Goal: Transaction & Acquisition: Complete application form

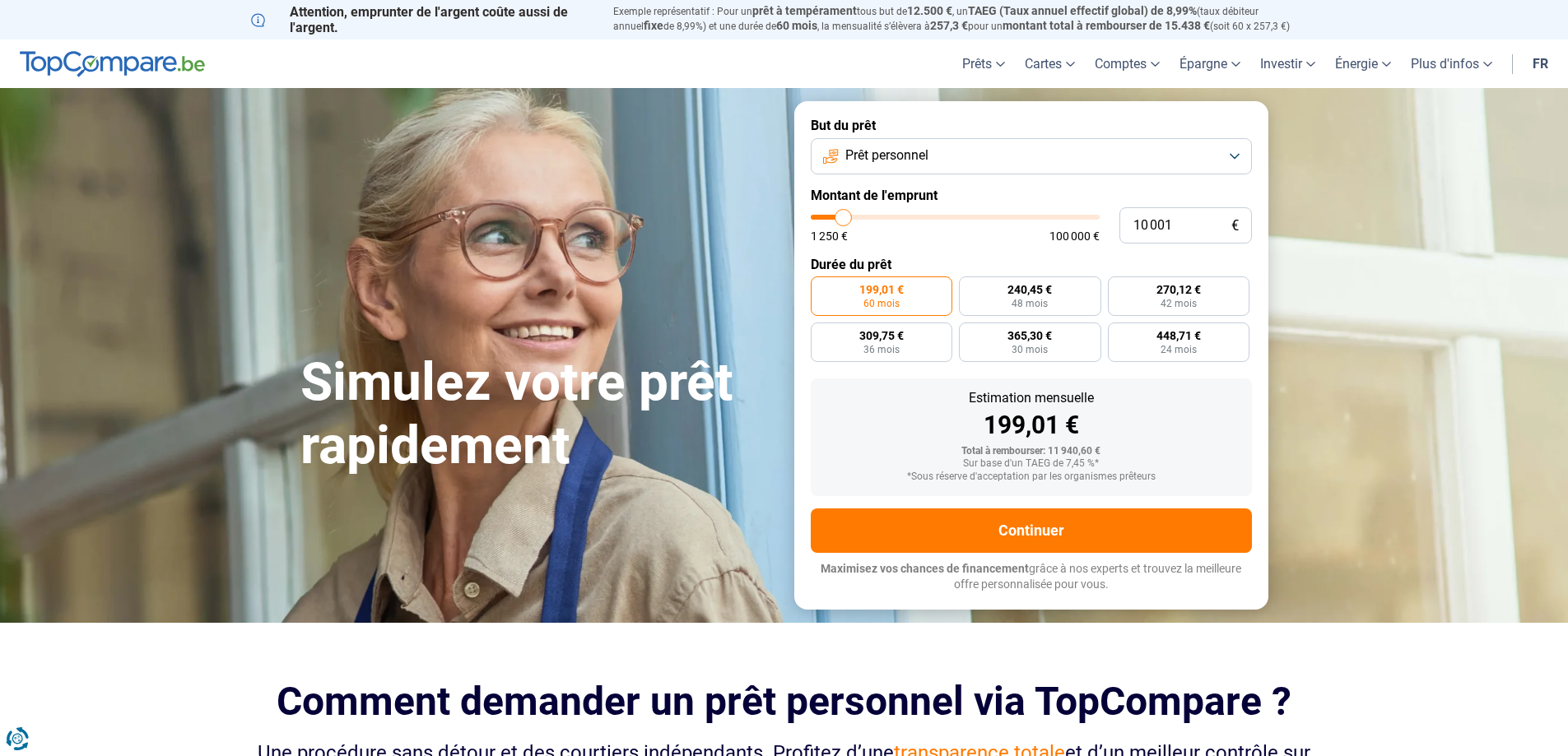
type input "10 500"
type input "10500"
type input "11 000"
type input "11000"
type input "11 750"
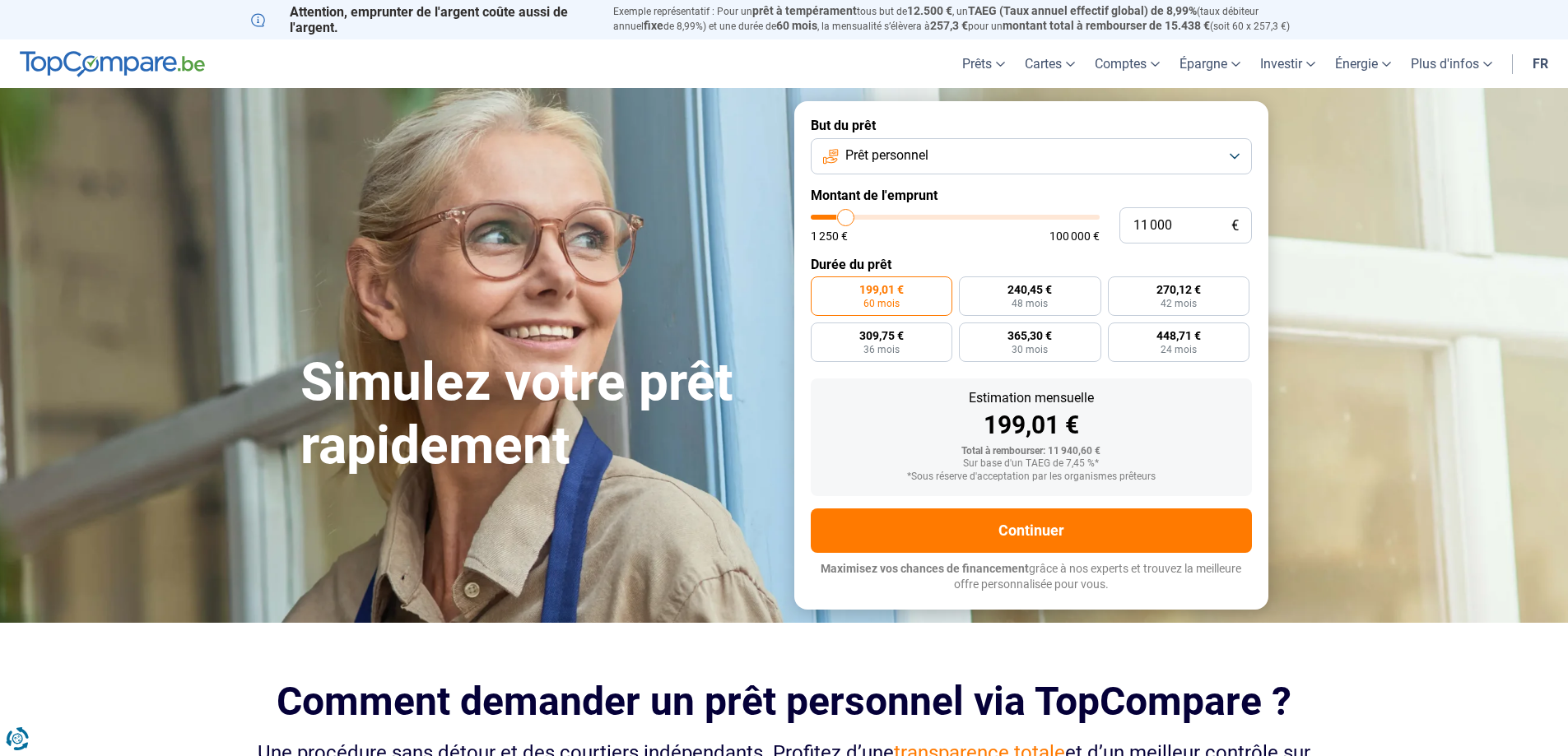
type input "11750"
type input "13 000"
type input "13000"
type input "13 500"
type input "13500"
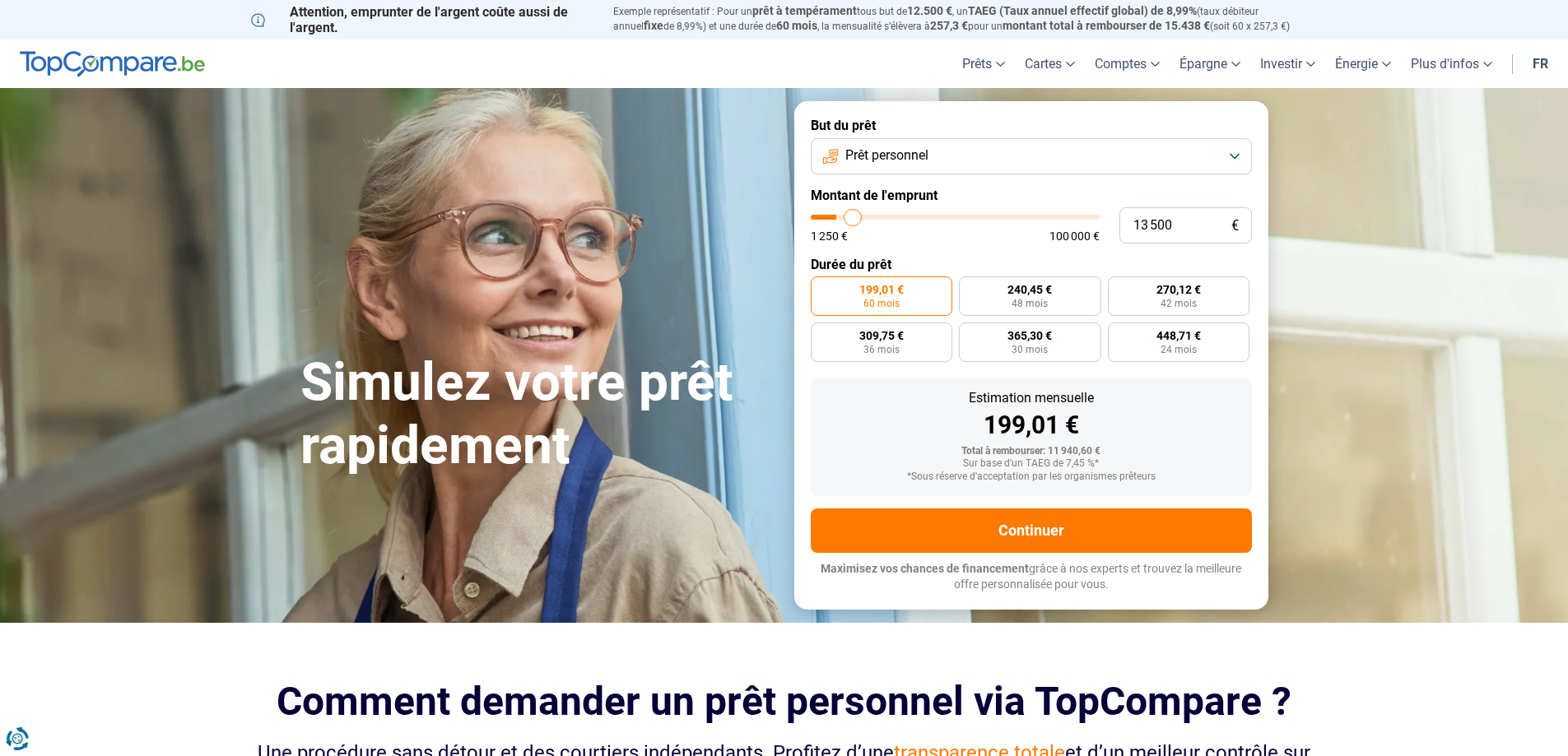
type input "14 500"
type input "14500"
type input "15 000"
type input "15000"
type input "15 750"
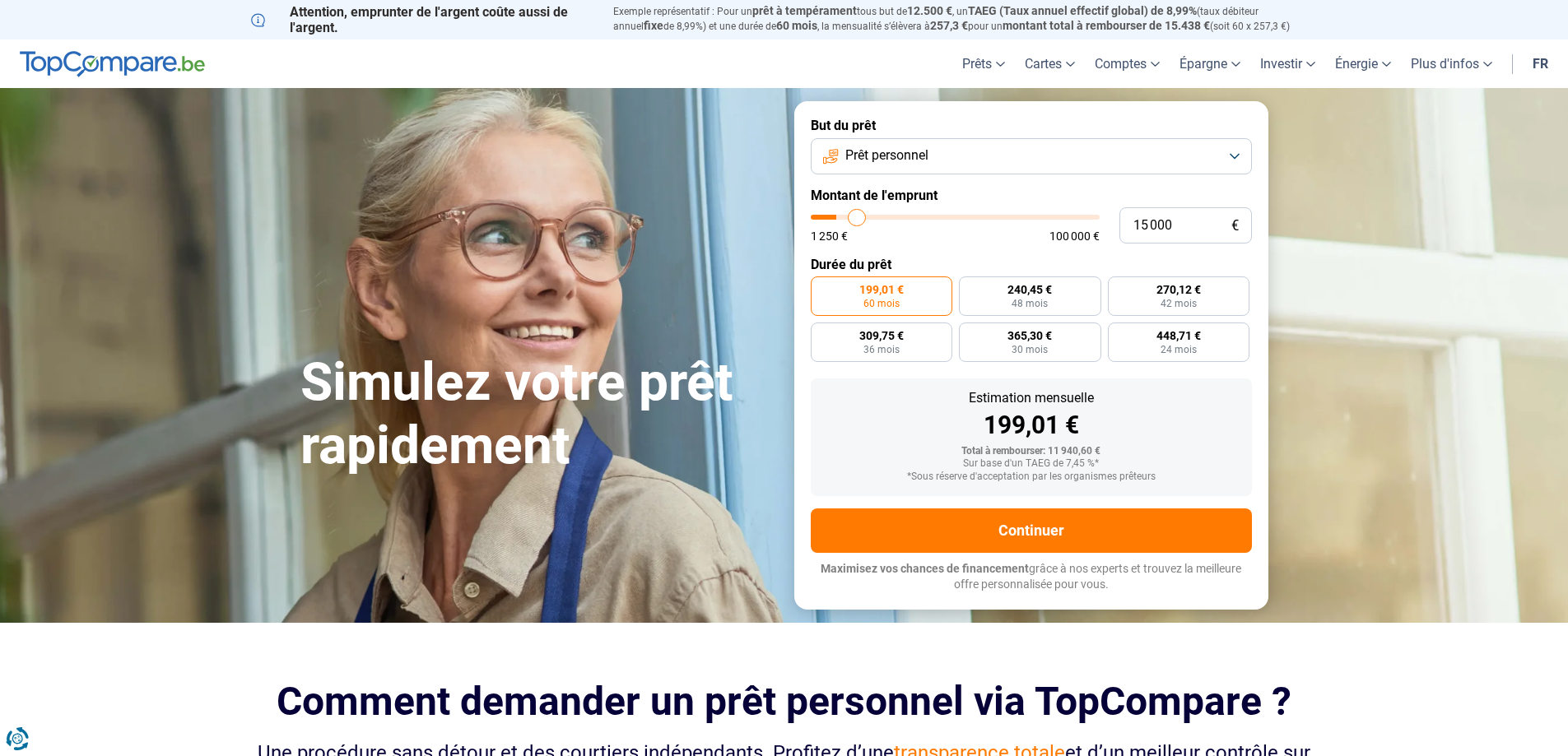
type input "15750"
type input "17 250"
type input "17250"
type input "17 750"
type input "17750"
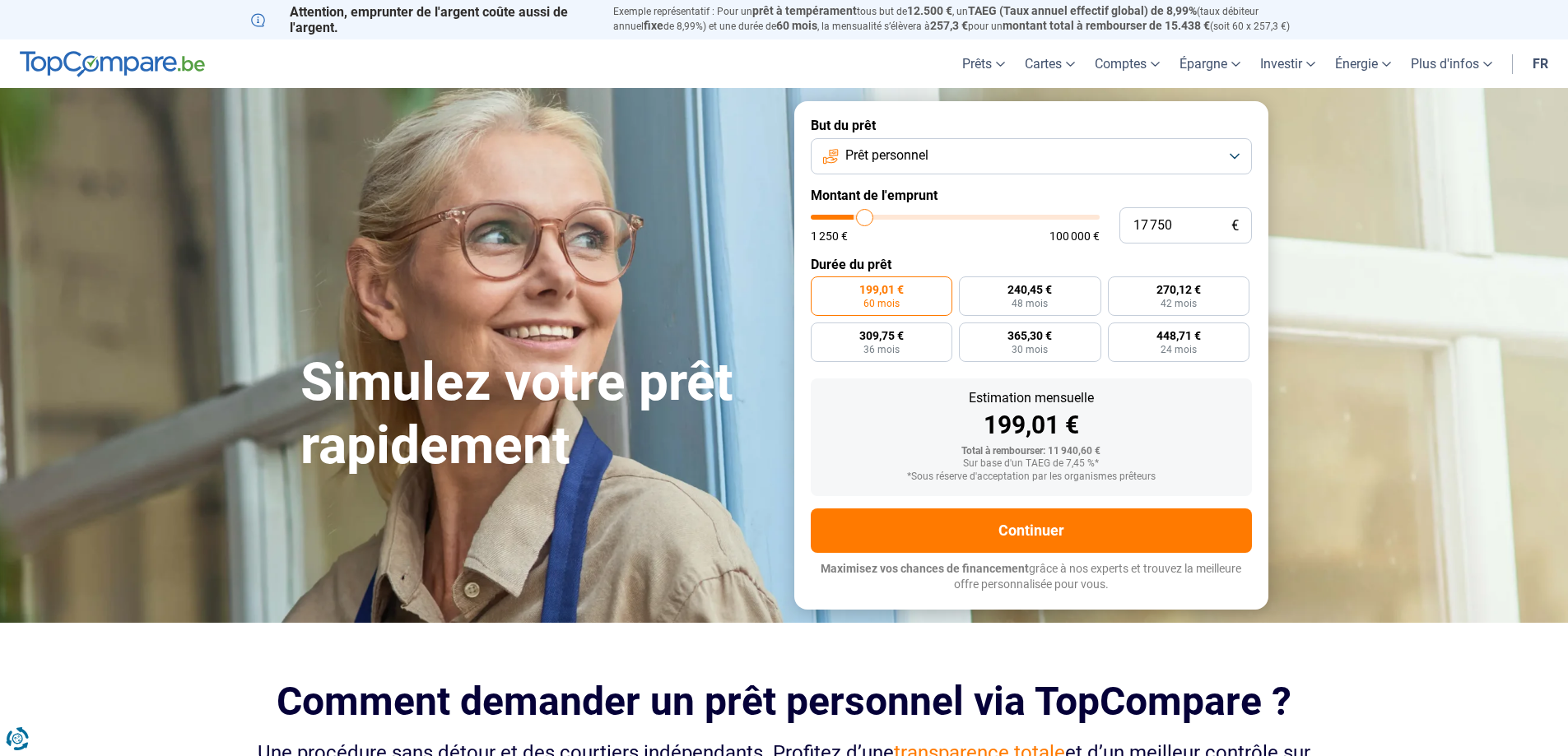
type input "18 750"
type input "18750"
type input "19 750"
type input "19750"
type input "20 250"
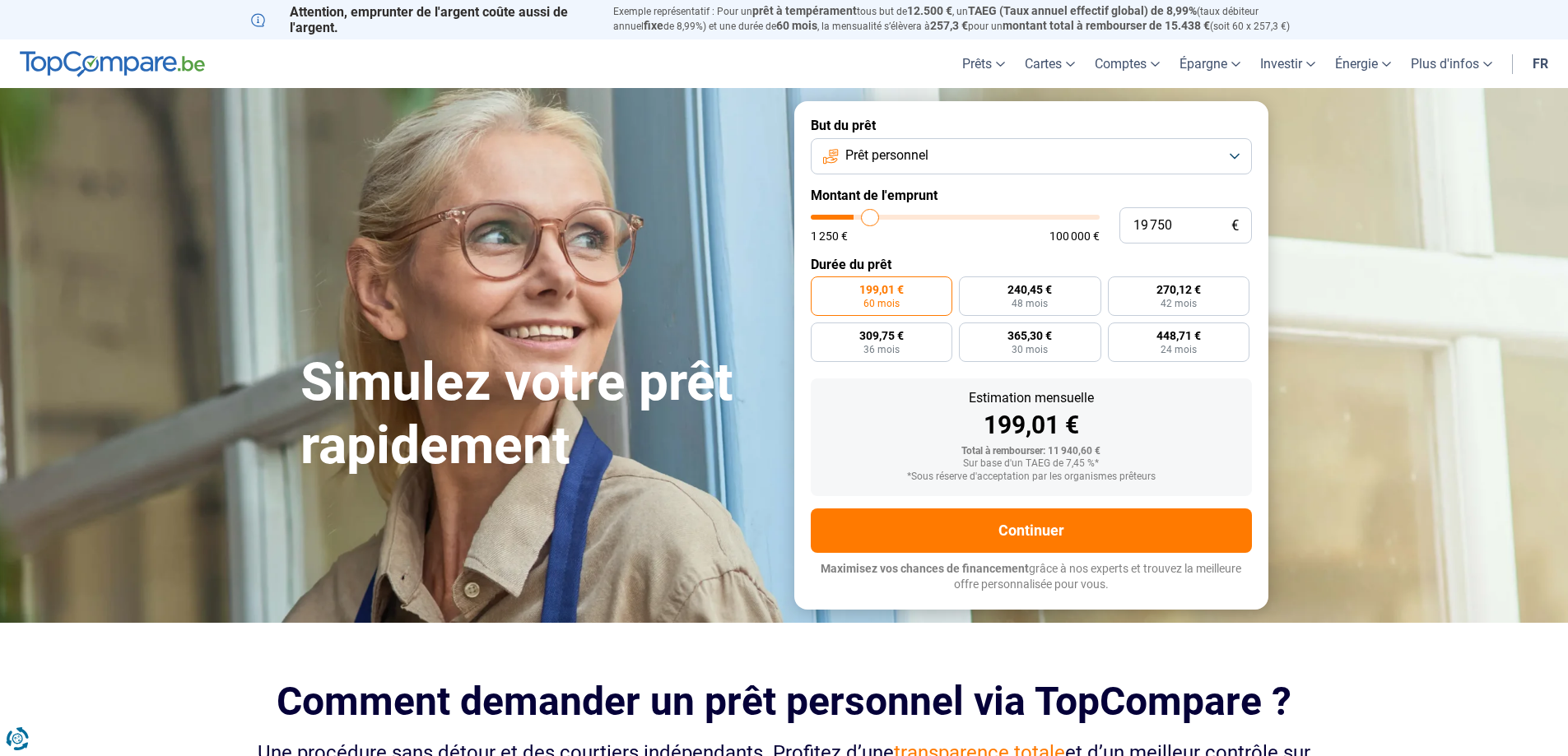
type input "20250"
type input "21 250"
type input "21250"
type input "21 750"
type input "21750"
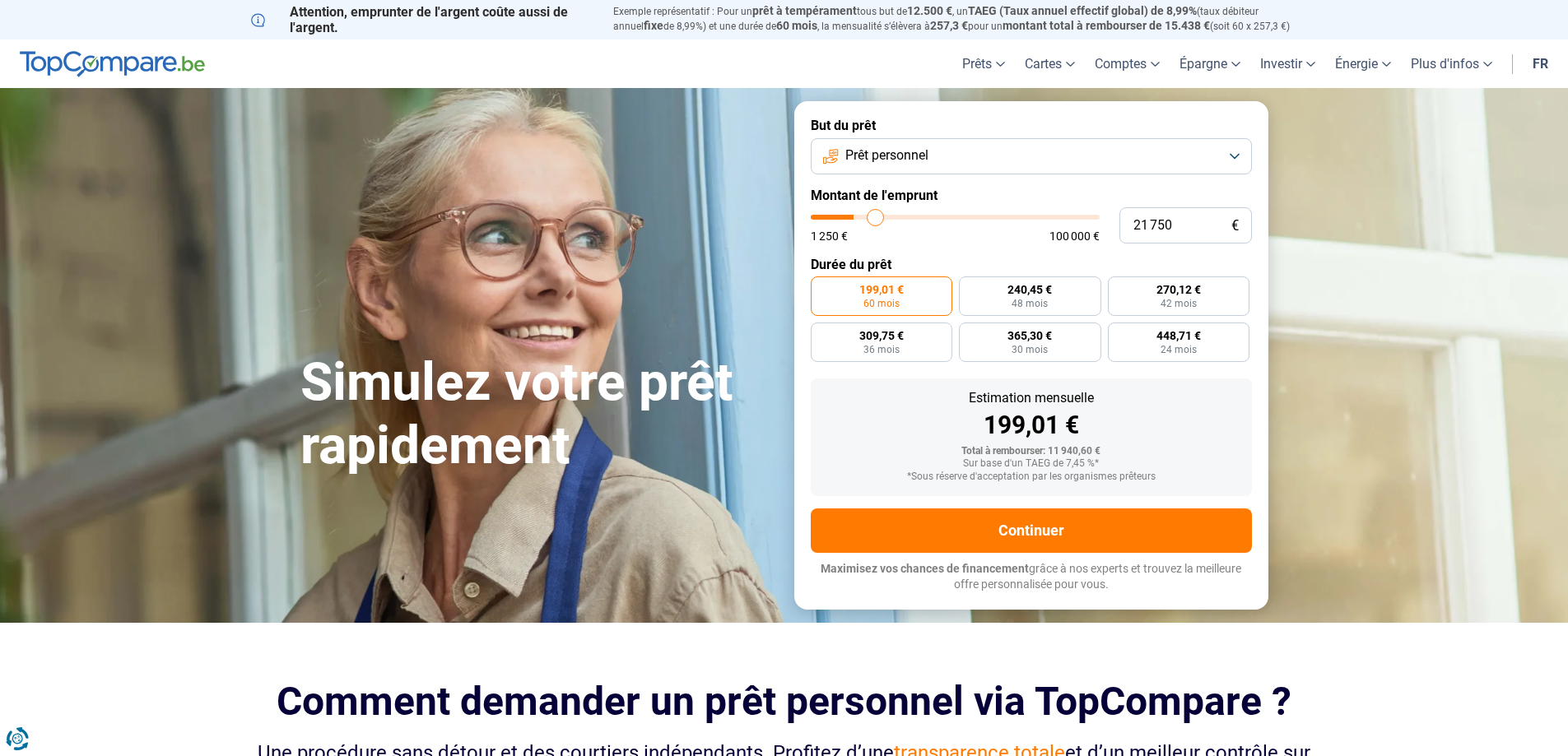
type input "22 250"
type input "22250"
type input "23 000"
type input "23000"
type input "23 250"
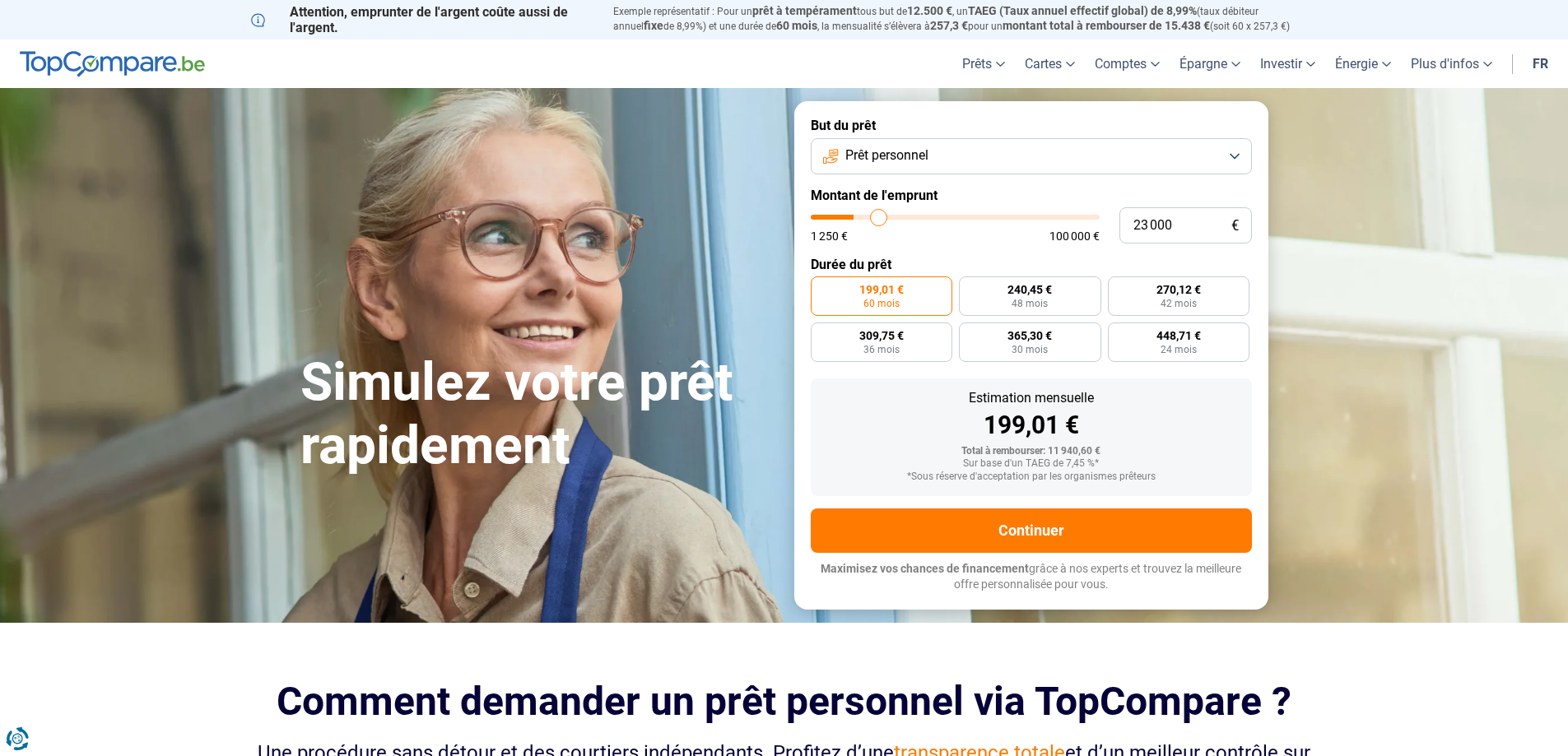
type input "23250"
type input "23 750"
type input "23750"
type input "24 500"
type input "24500"
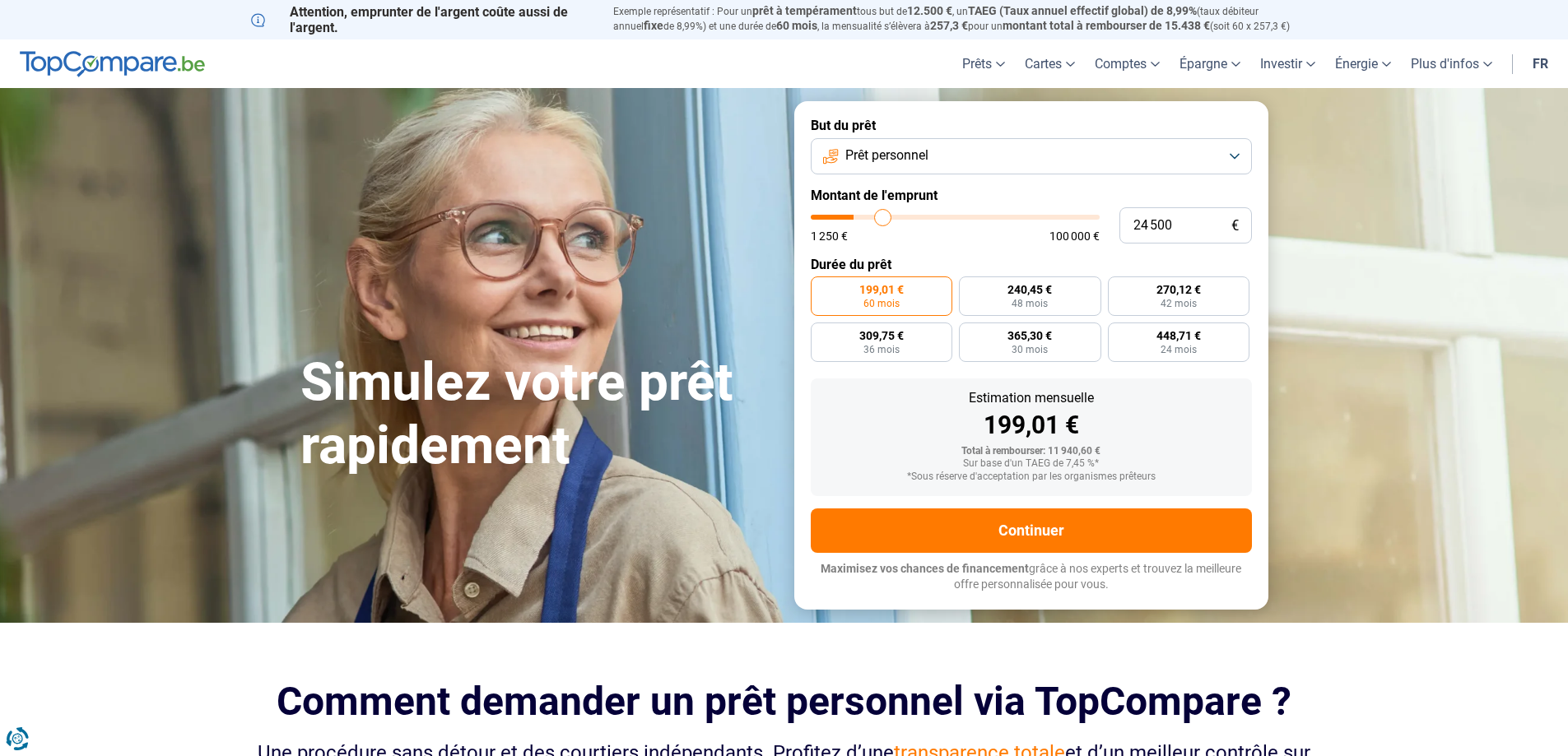
type input "24 750"
type input "24750"
type input "25 250"
type input "25250"
type input "25 750"
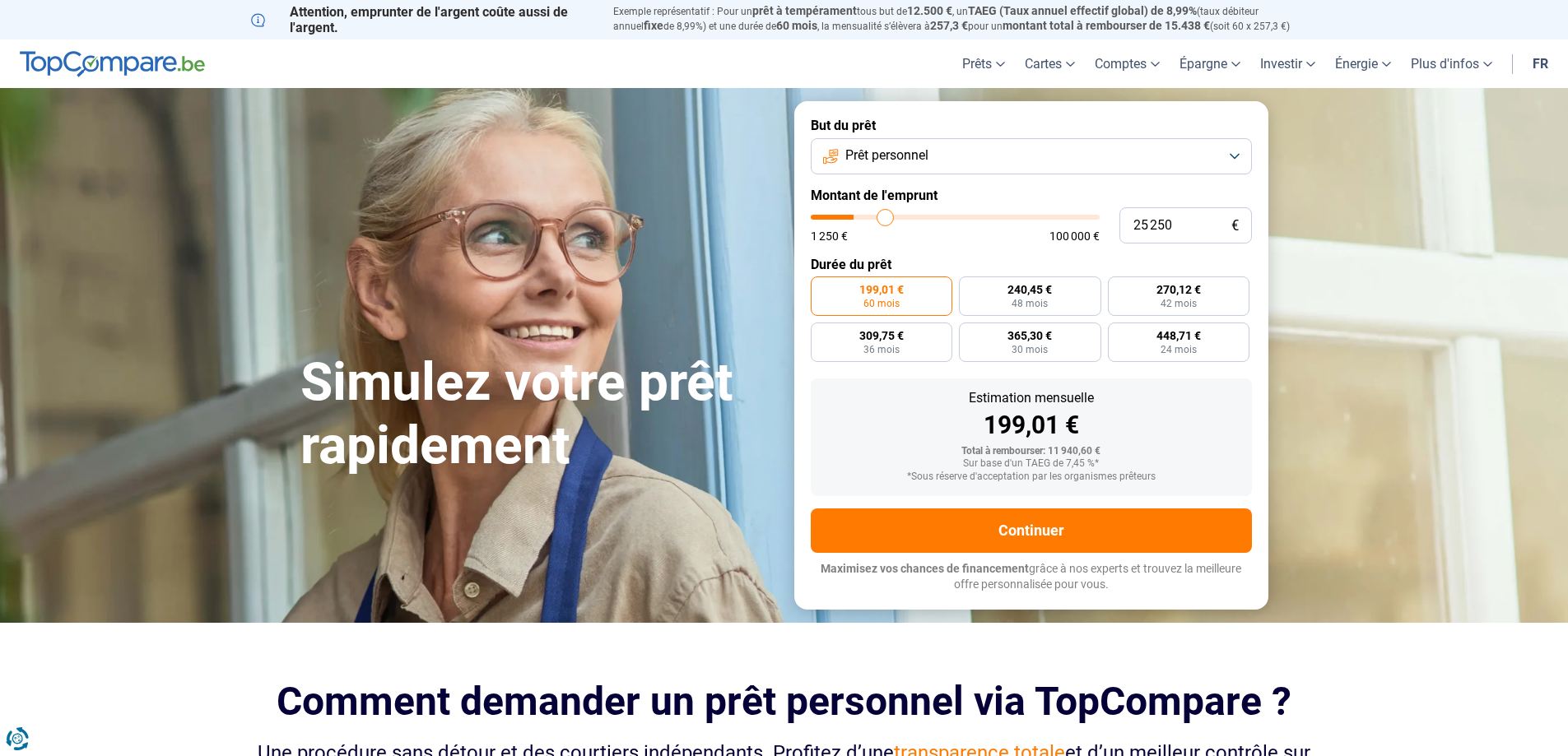
type input "25750"
type input "26 000"
type input "26000"
type input "26 250"
type input "26250"
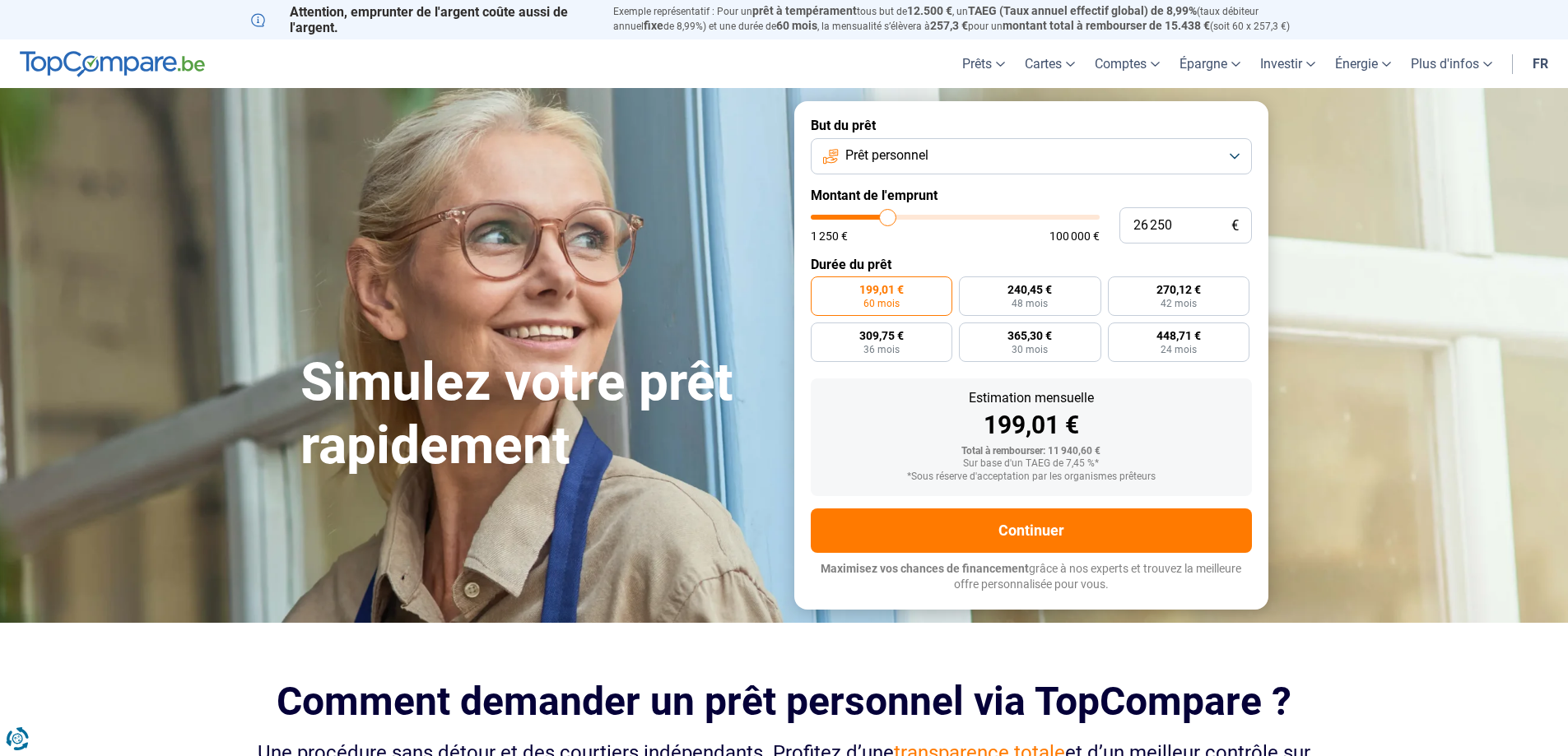
type input "26 500"
type input "26500"
type input "26 750"
type input "26750"
type input "27 250"
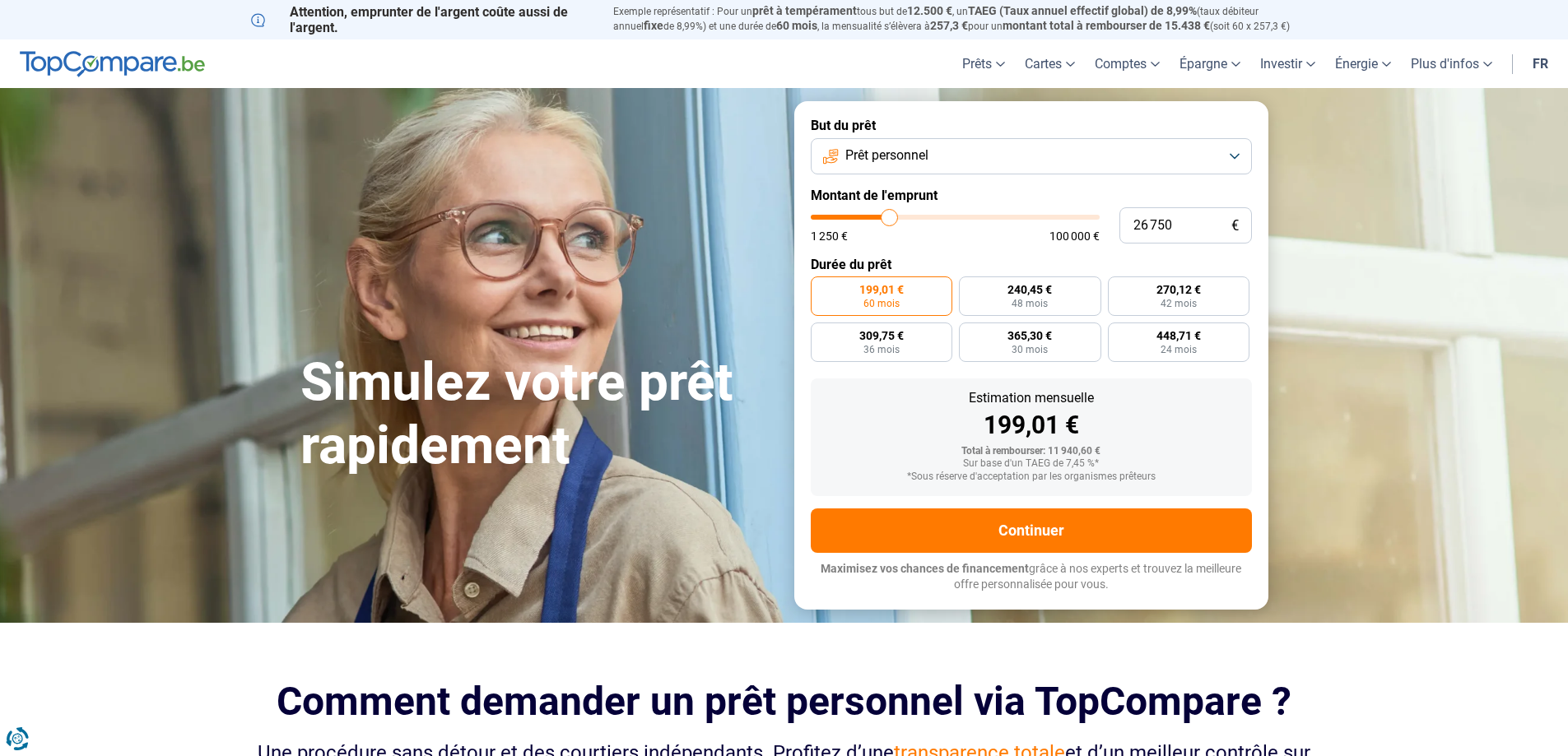
type input "27250"
type input "27 500"
type input "27500"
type input "27 750"
type input "27750"
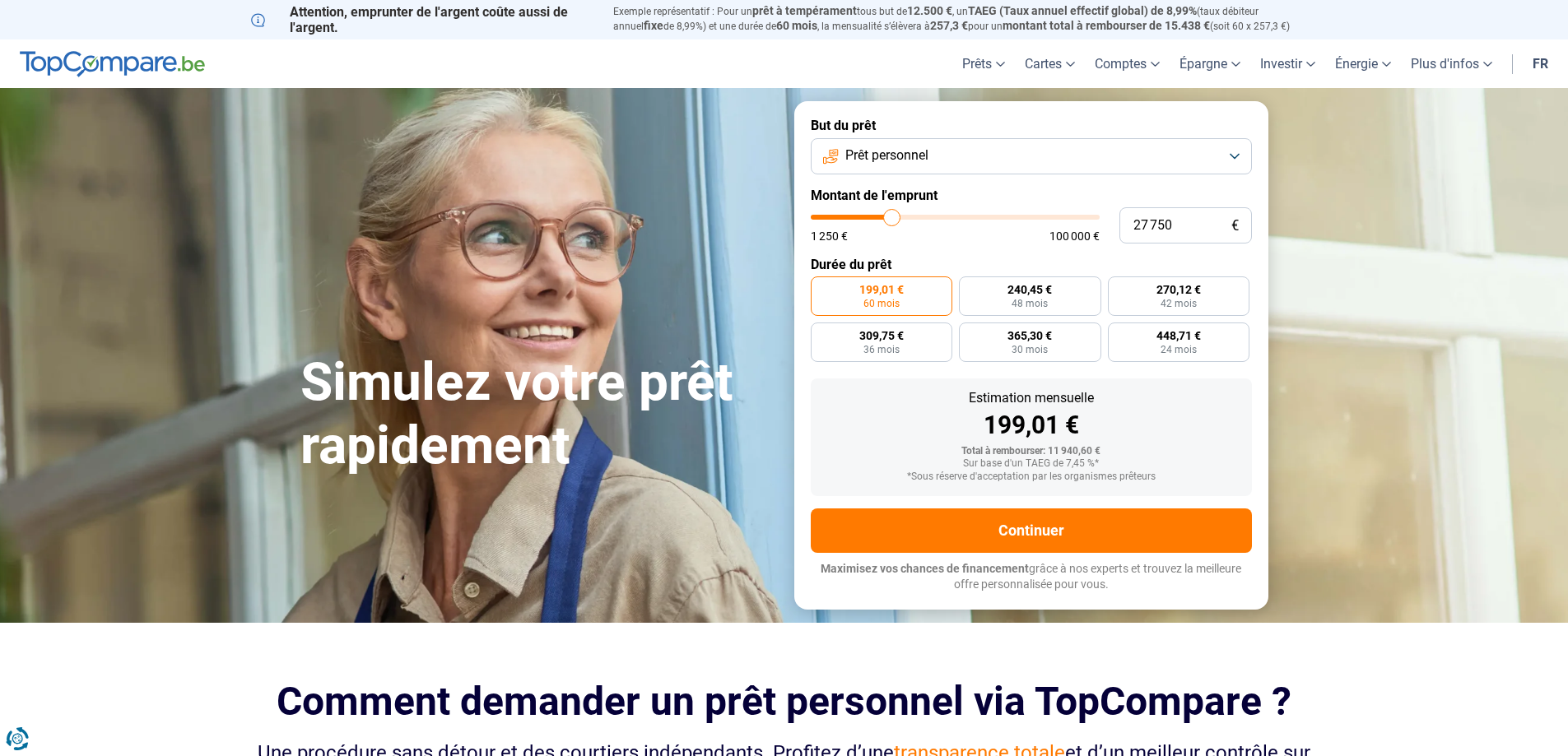
type input "28 000"
type input "28000"
type input "28 750"
type input "28750"
type input "29 750"
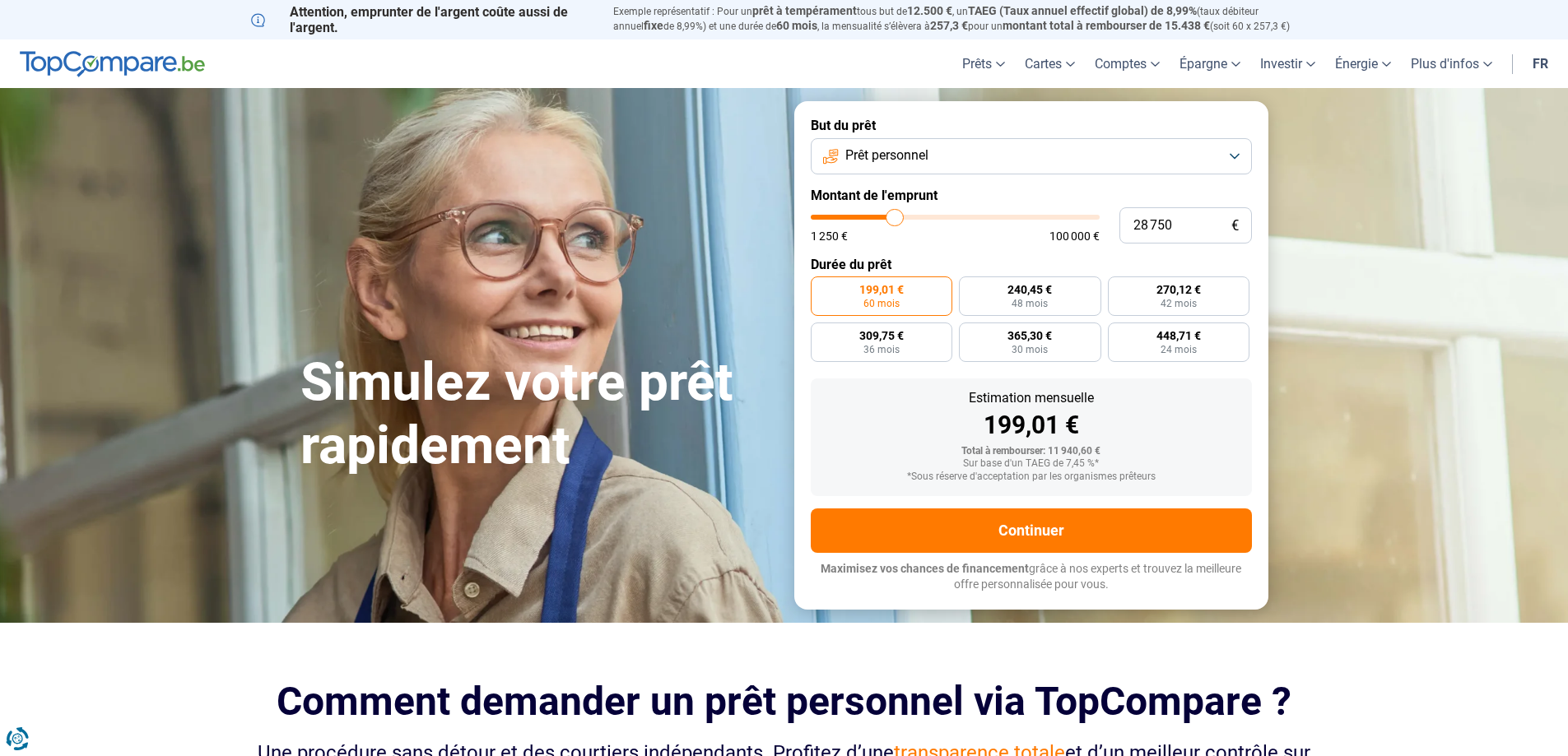
type input "29750"
type input "30 500"
type input "30500"
type input "31 000"
type input "31000"
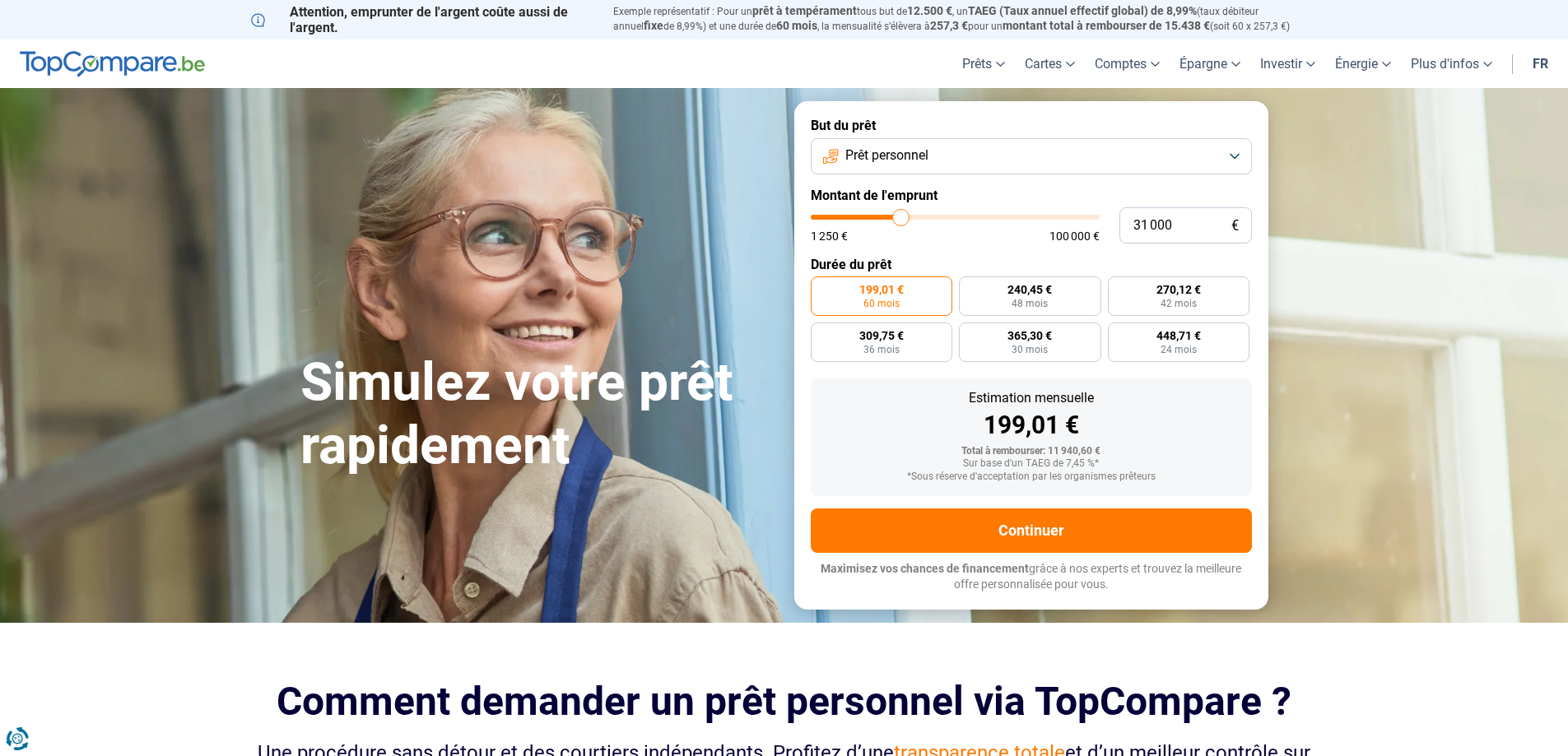
type input "31 250"
type input "31250"
type input "31 000"
type input "31000"
type input "30 500"
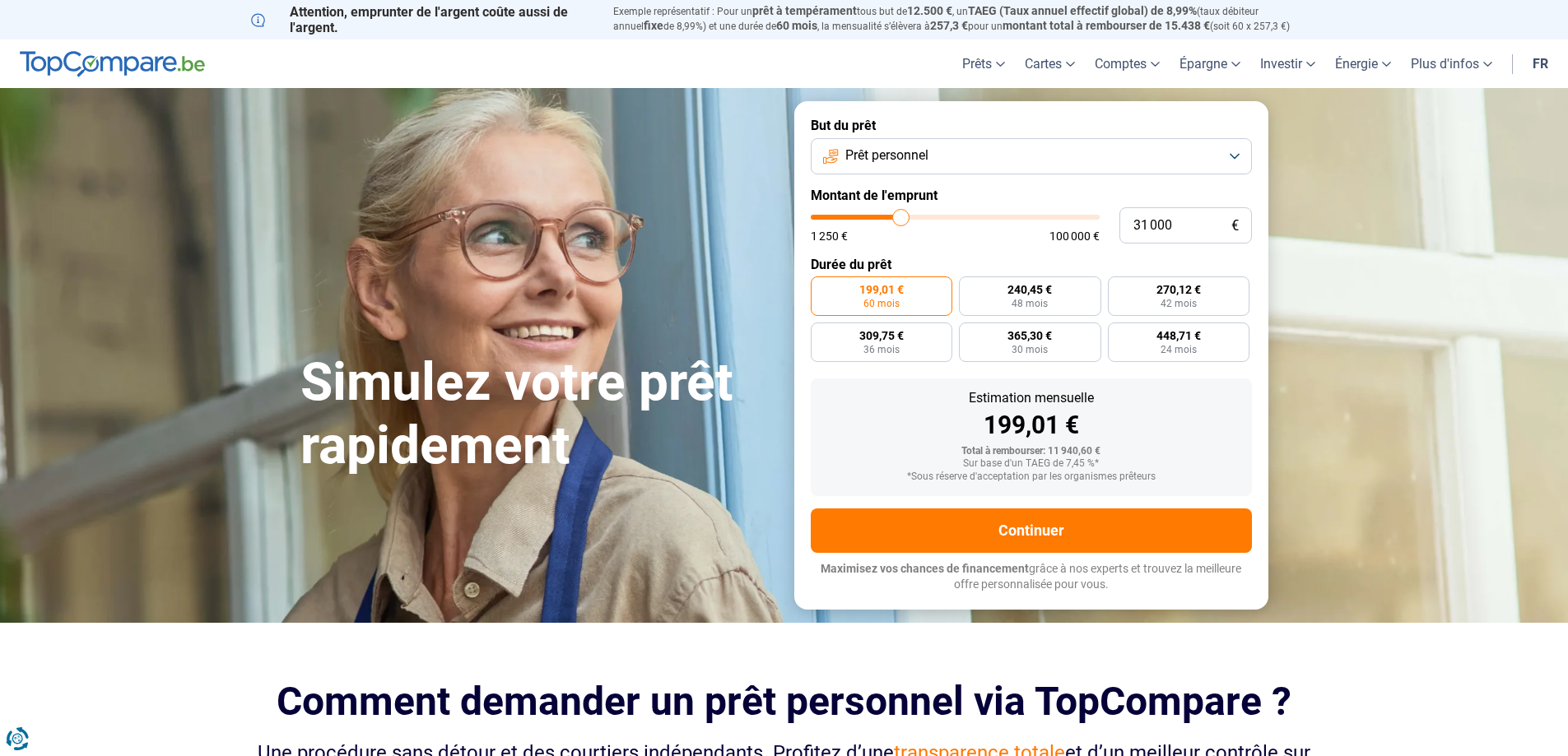
type input "30500"
type input "30 250"
type input "30250"
type input "29 750"
type input "29750"
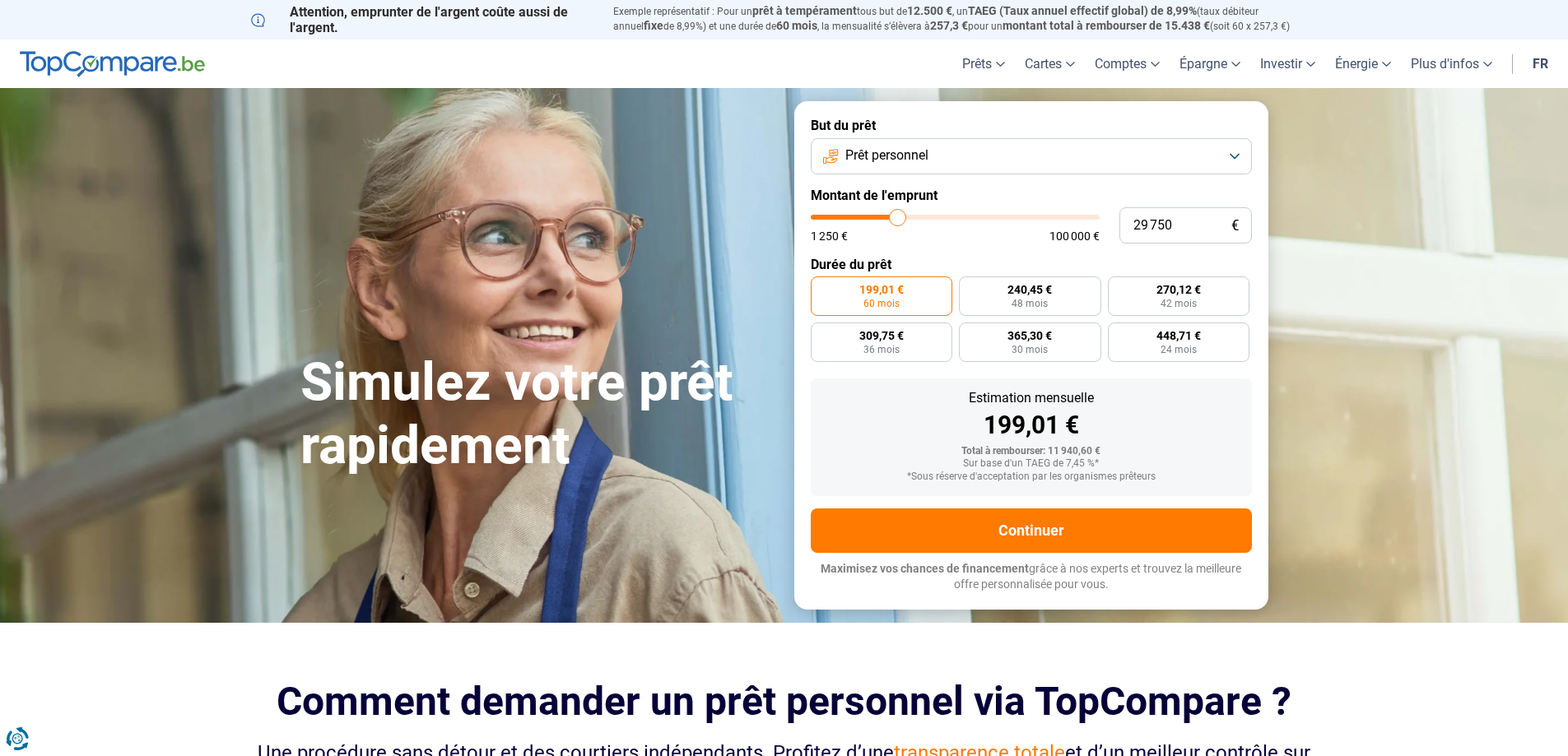
type input "29 500"
type input "29500"
type input "29 750"
type input "29750"
type input "30 500"
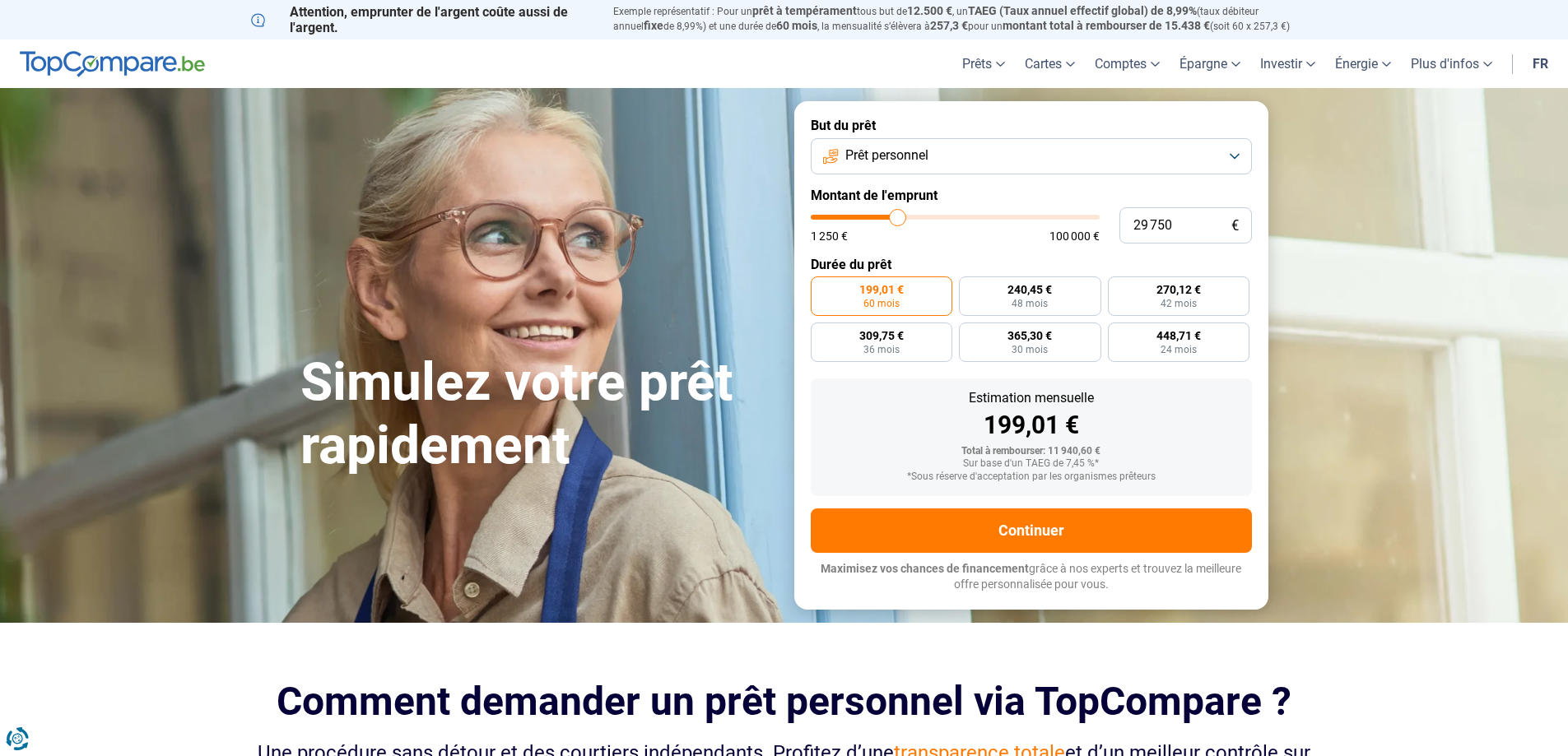
type input "30500"
type input "30 750"
type input "30750"
type input "30 500"
type input "30500"
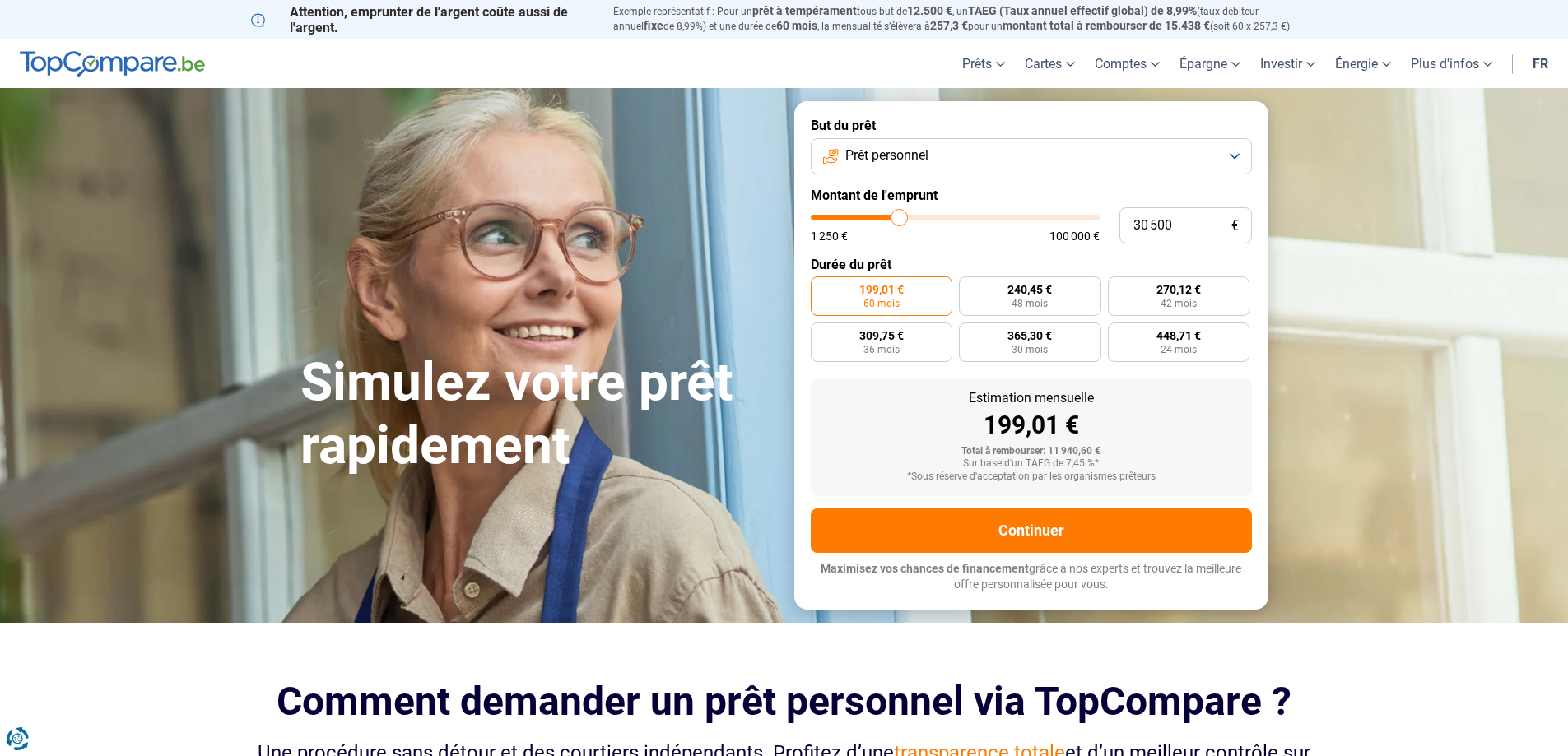
type input "30 250"
type input "30250"
type input "29 750"
type input "29750"
type input "29 500"
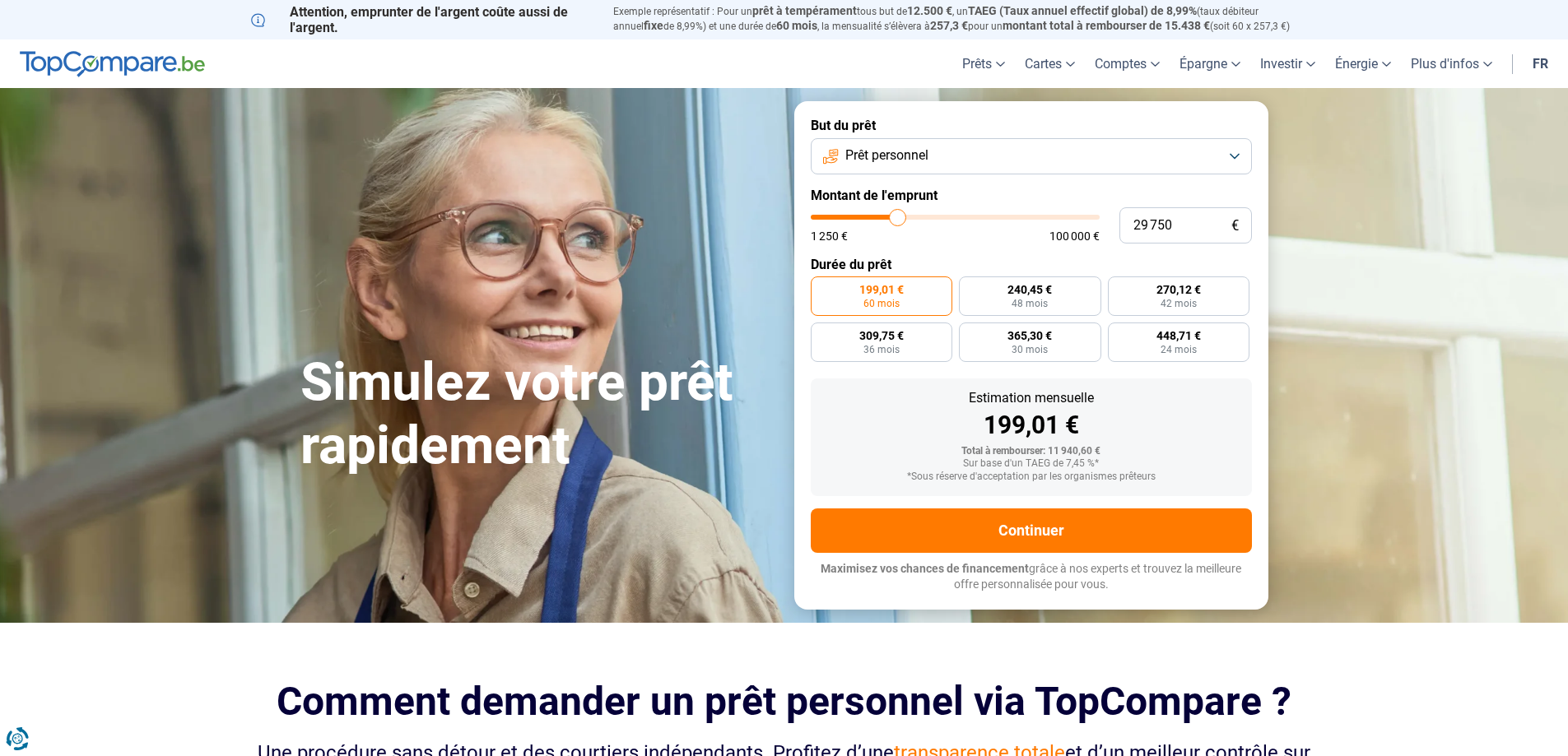
type input "29500"
type input "29 750"
type input "29750"
type input "30 250"
type input "30250"
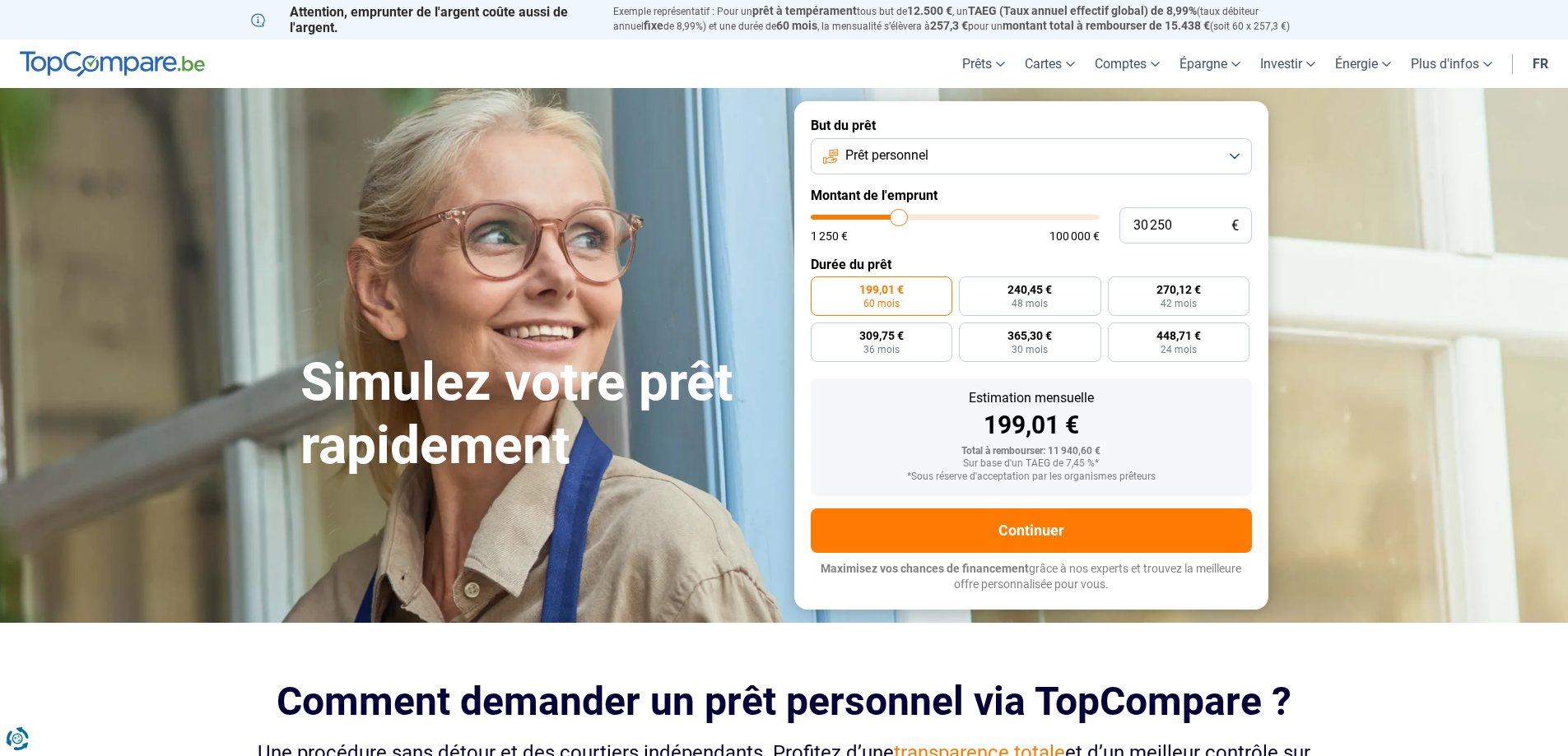
type input "30 500"
type input "30500"
type input "30 750"
type input "30750"
type input "31 000"
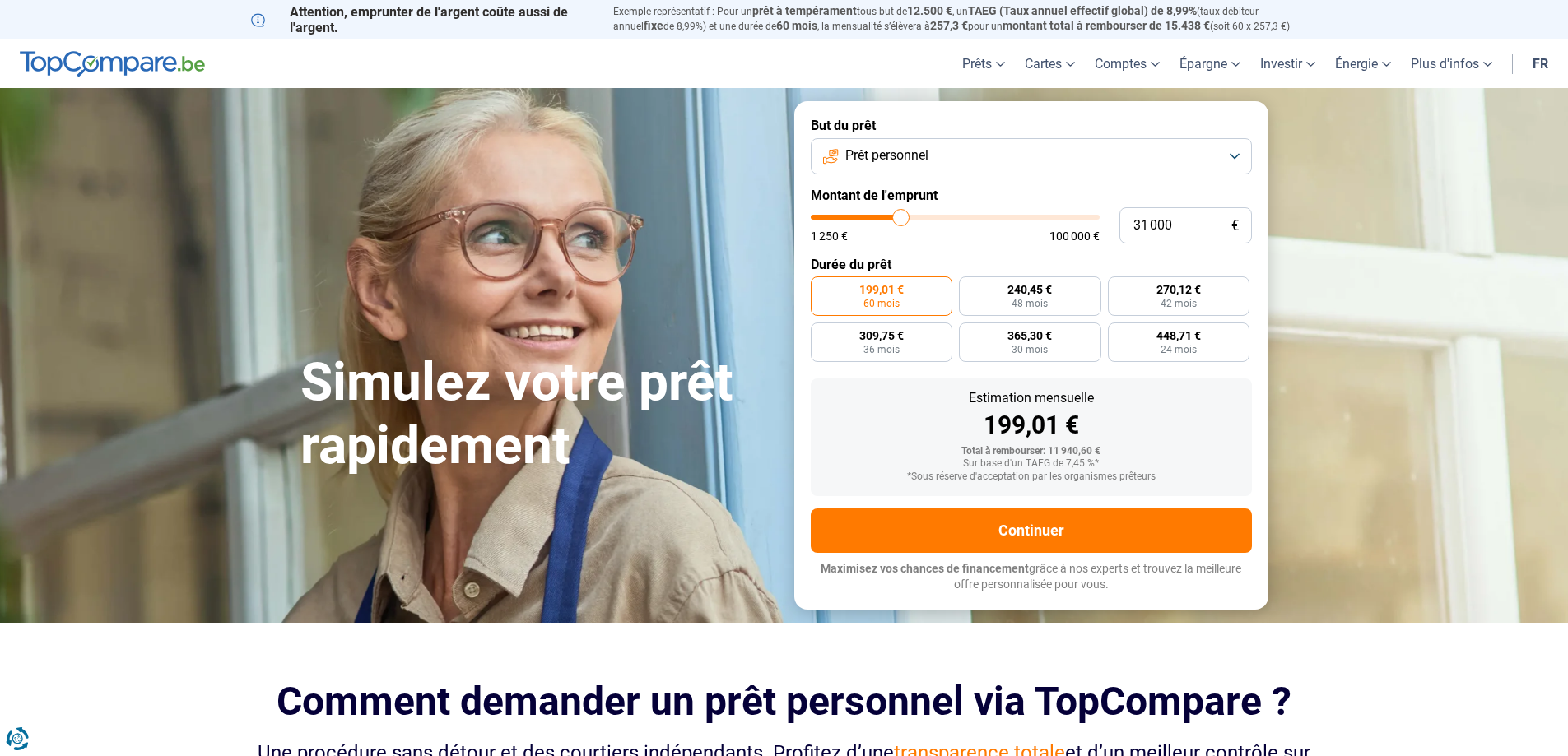
drag, startPoint x: 844, startPoint y: 216, endPoint x: 901, endPoint y: 209, distance: 57.4
type input "31000"
click at [901, 215] on input "range" at bounding box center [954, 217] width 289 height 5
radio input "false"
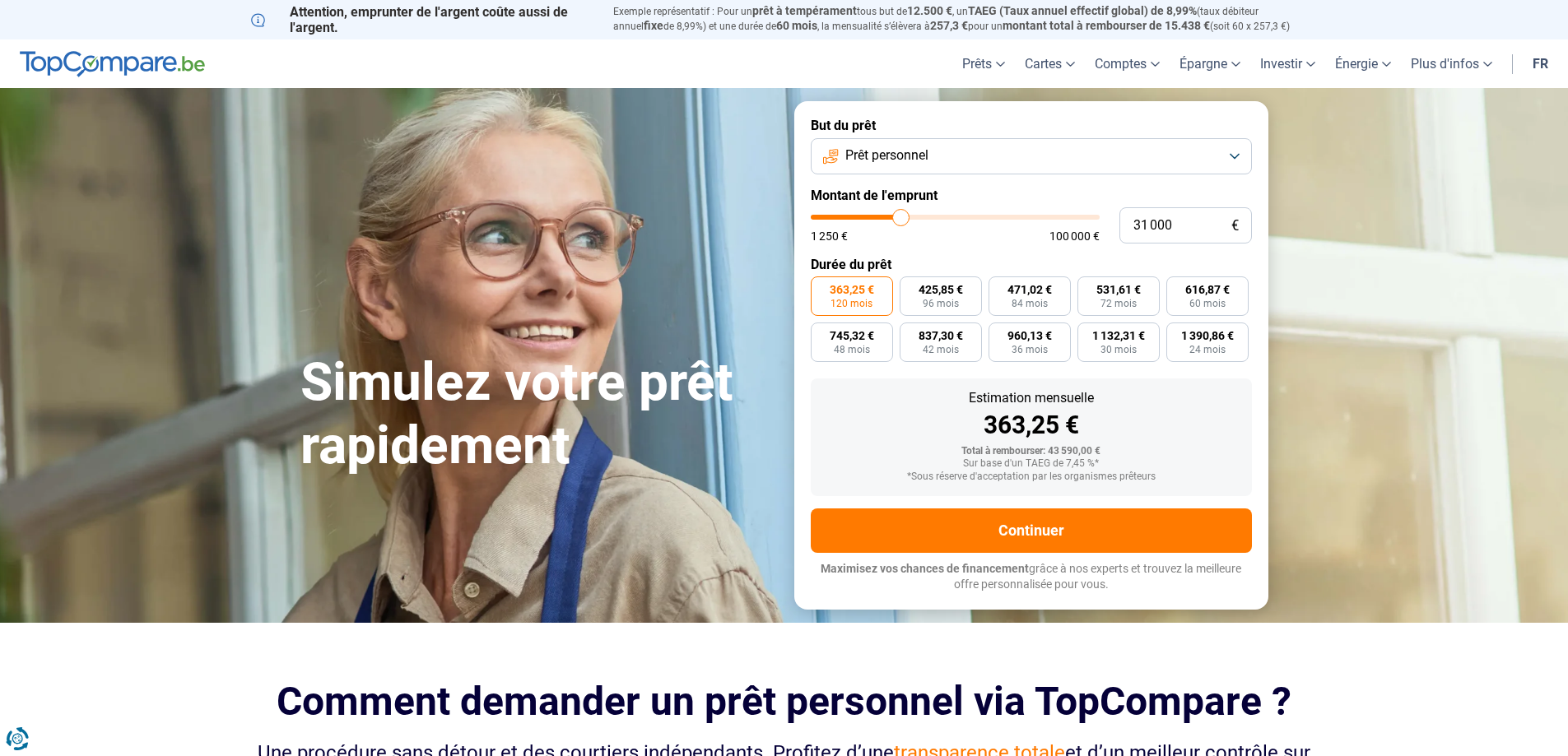
type input "29 750"
type input "29750"
type input "28 750"
type input "28750"
type input "27 500"
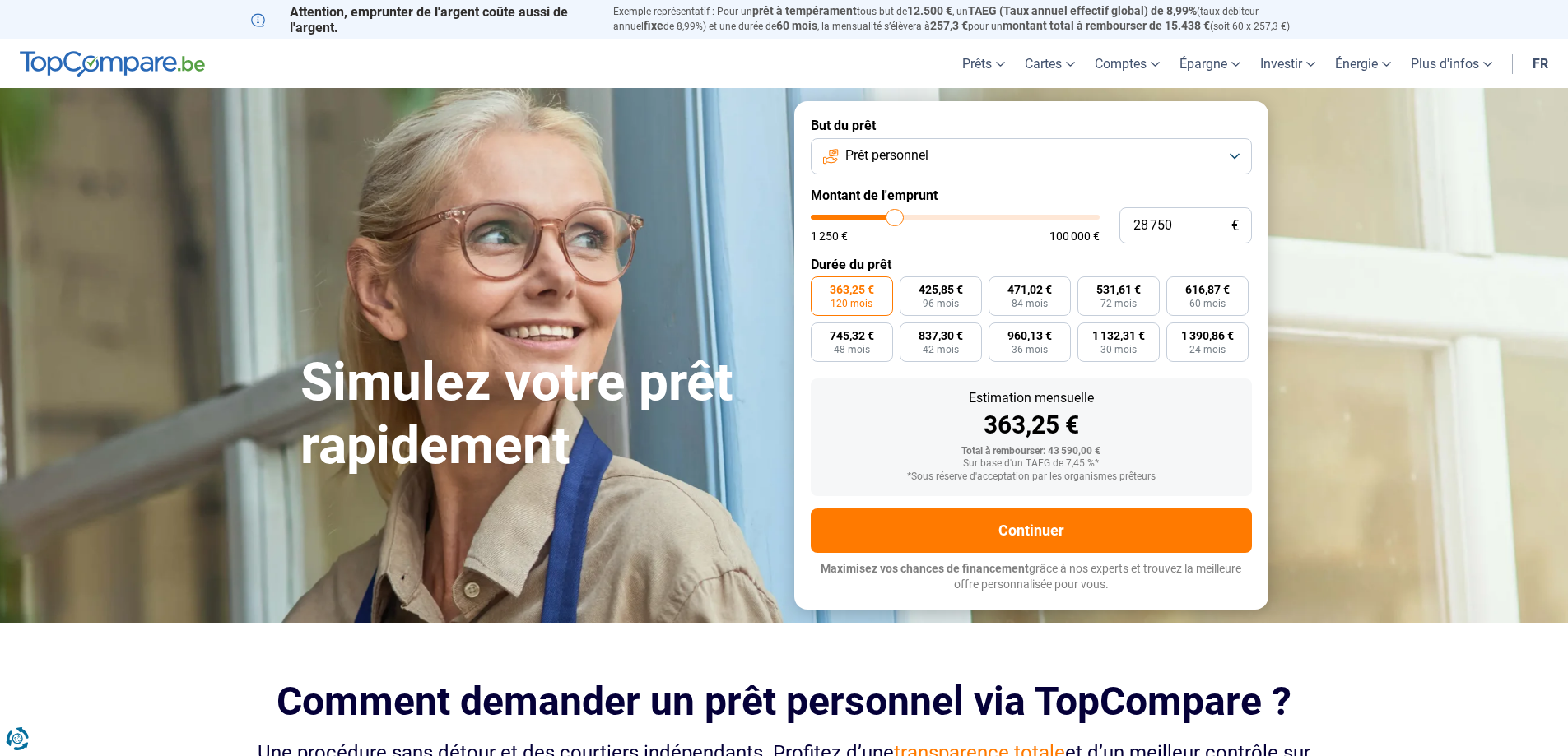
type input "27500"
type input "26 250"
type input "26250"
type input "25 000"
type input "25000"
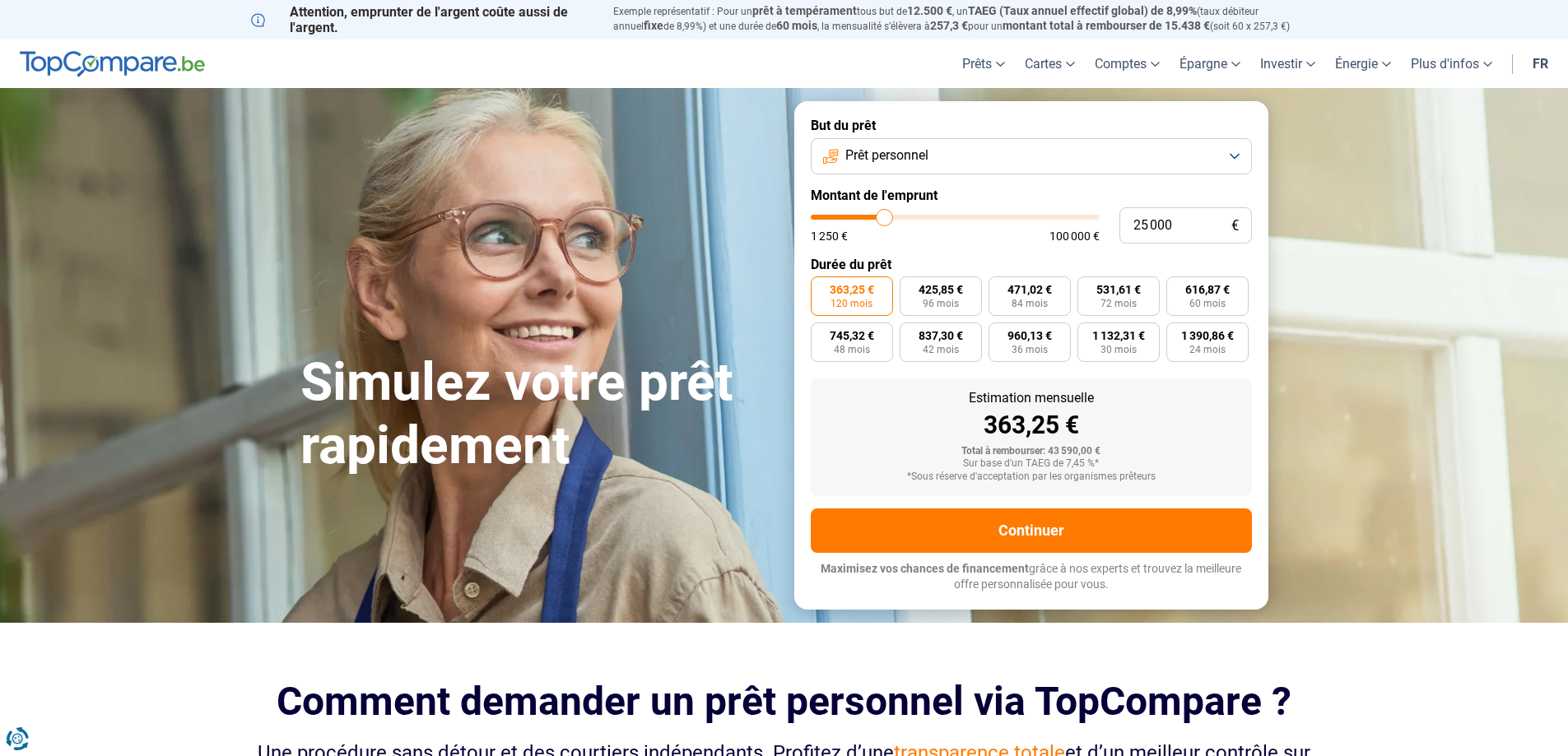
type input "23 500"
type input "23500"
type input "22 750"
type input "22750"
type input "21 750"
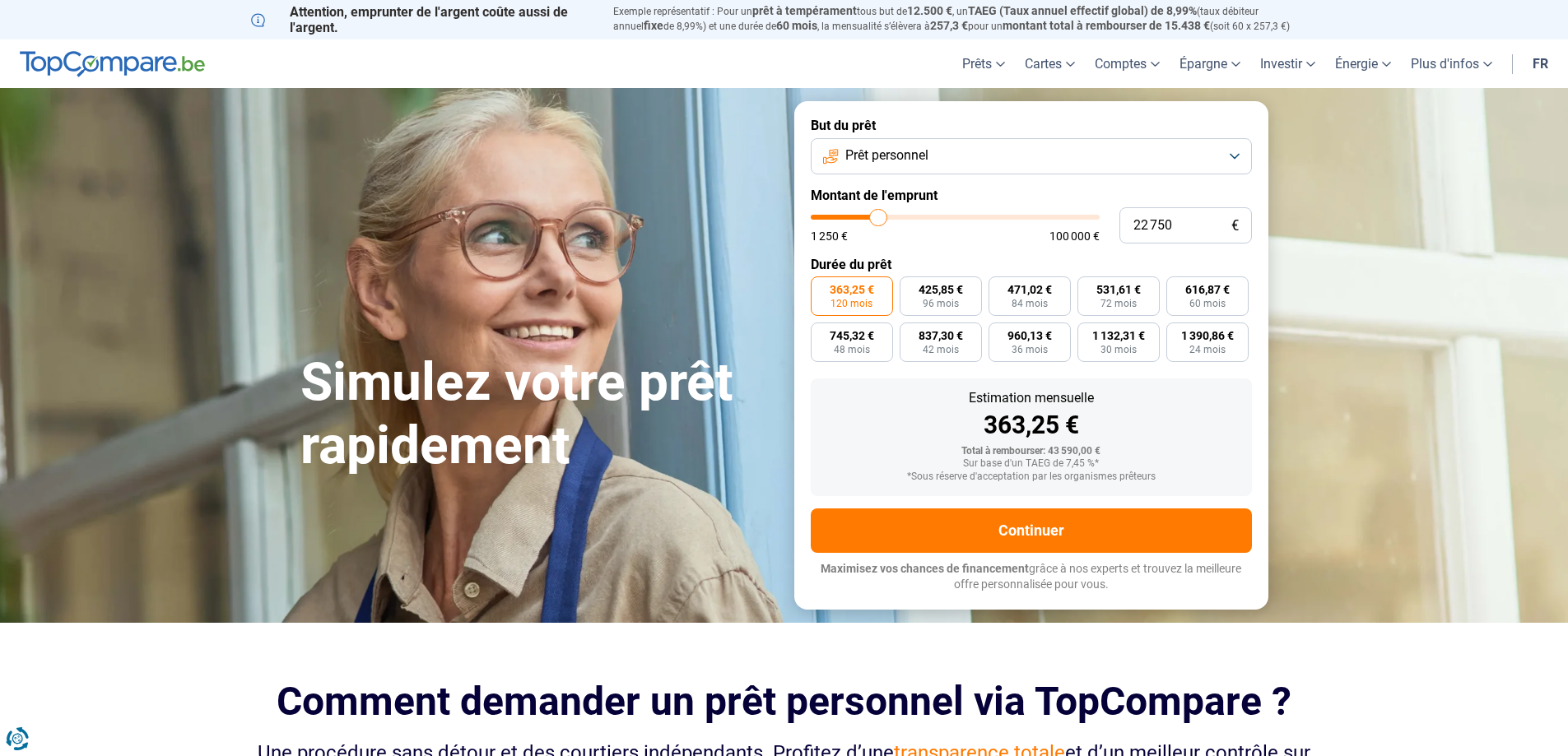
type input "21750"
type input "20 750"
type input "20750"
type input "19 750"
type input "19750"
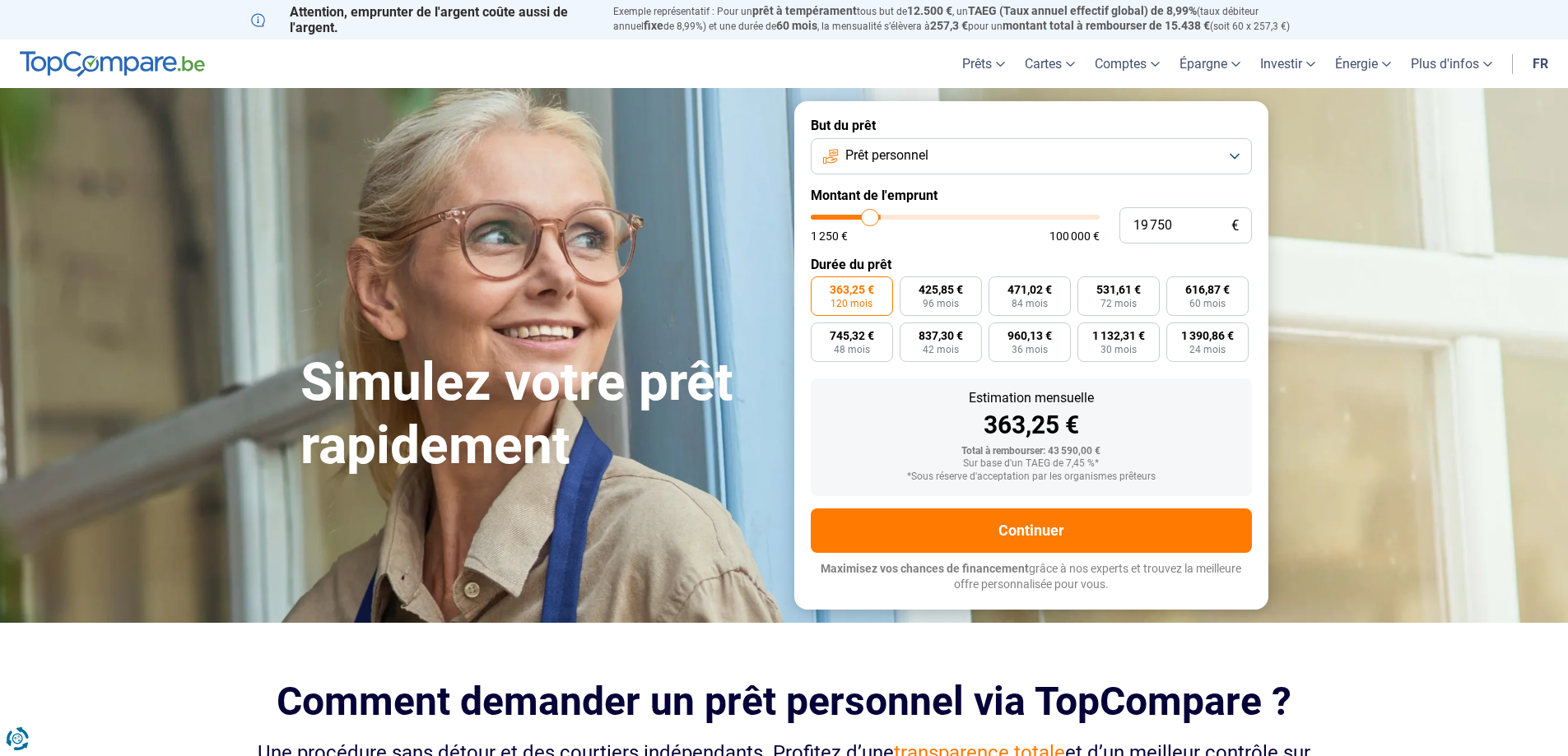
type input "18 750"
type input "18750"
type input "17 750"
type input "17750"
type input "17 250"
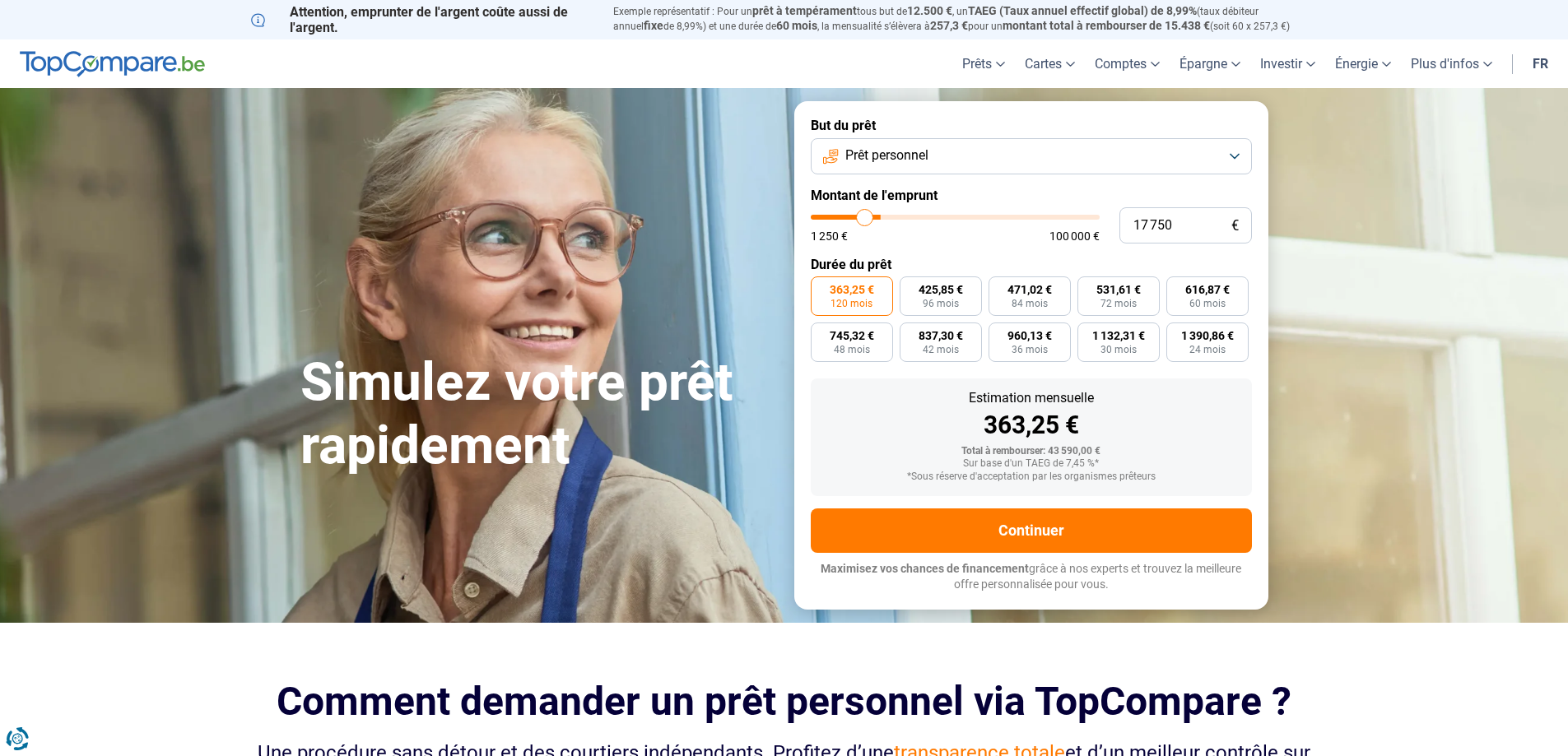
type input "17250"
type input "16 250"
type input "16250"
type input "16 000"
type input "16000"
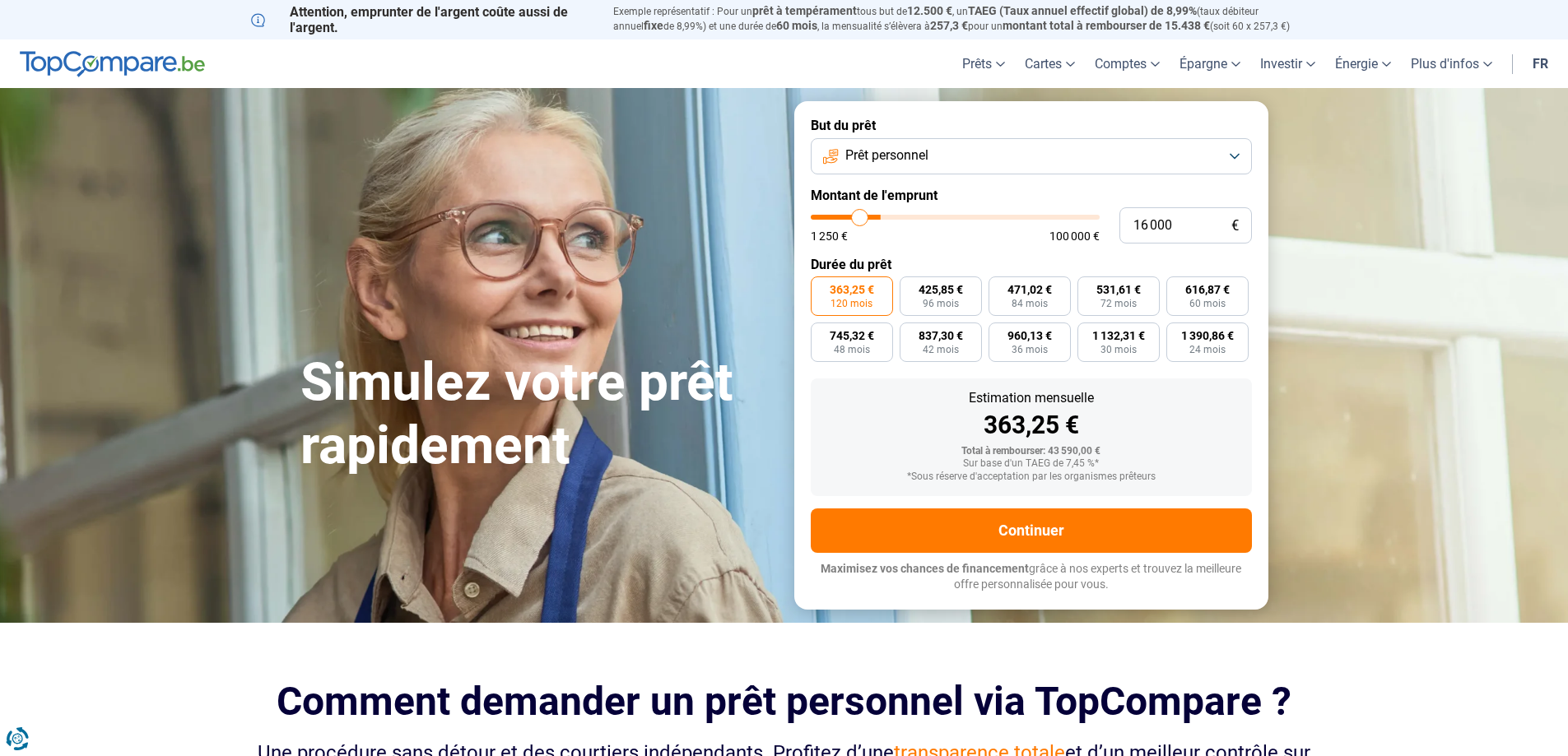
type input "15 750"
type input "15750"
type input "15 500"
type input "15500"
type input "14 750"
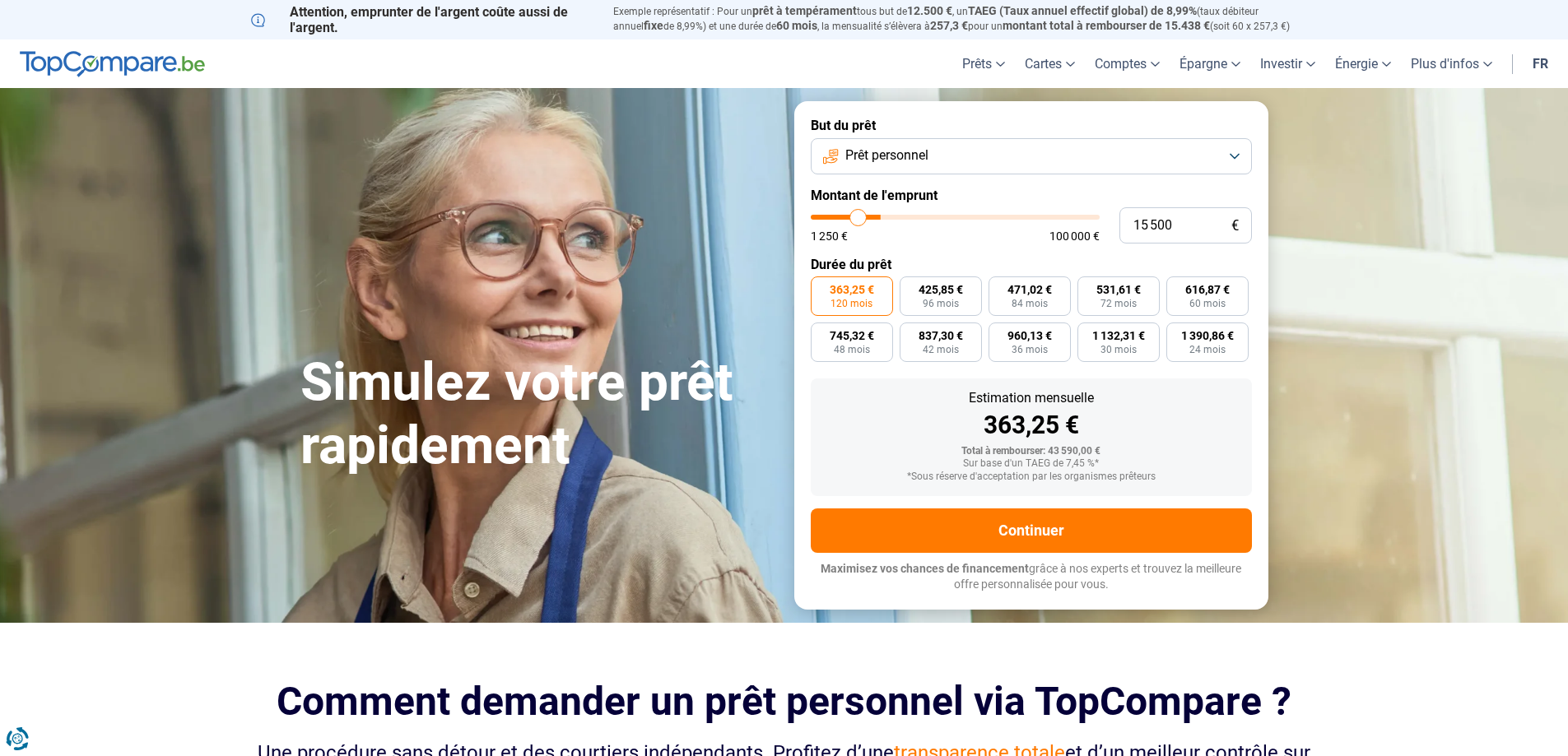
type input "14750"
type input "14 500"
type input "14500"
type input "14 250"
type input "14250"
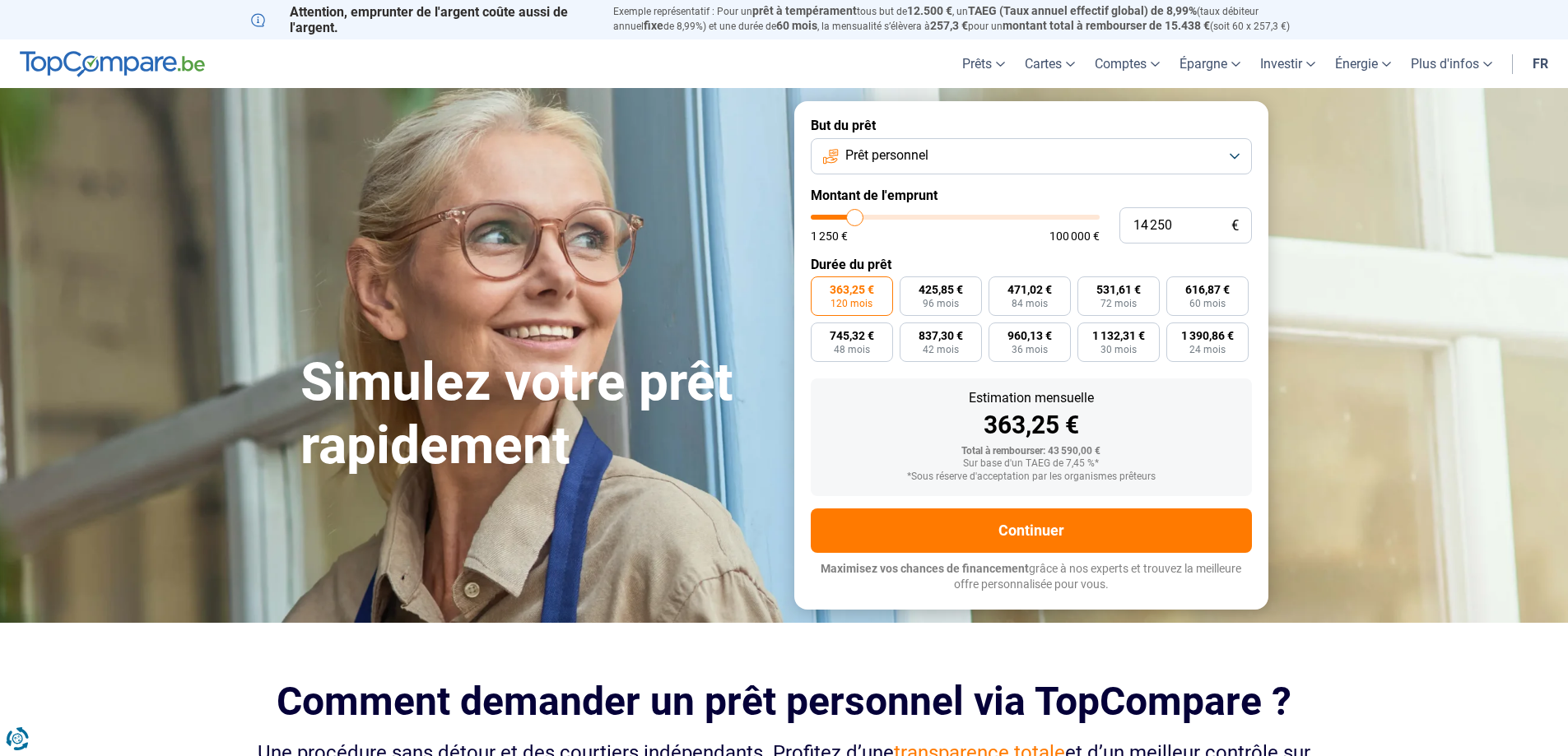
type input "13 500"
type input "13500"
type input "13 250"
type input "13250"
type input "13 000"
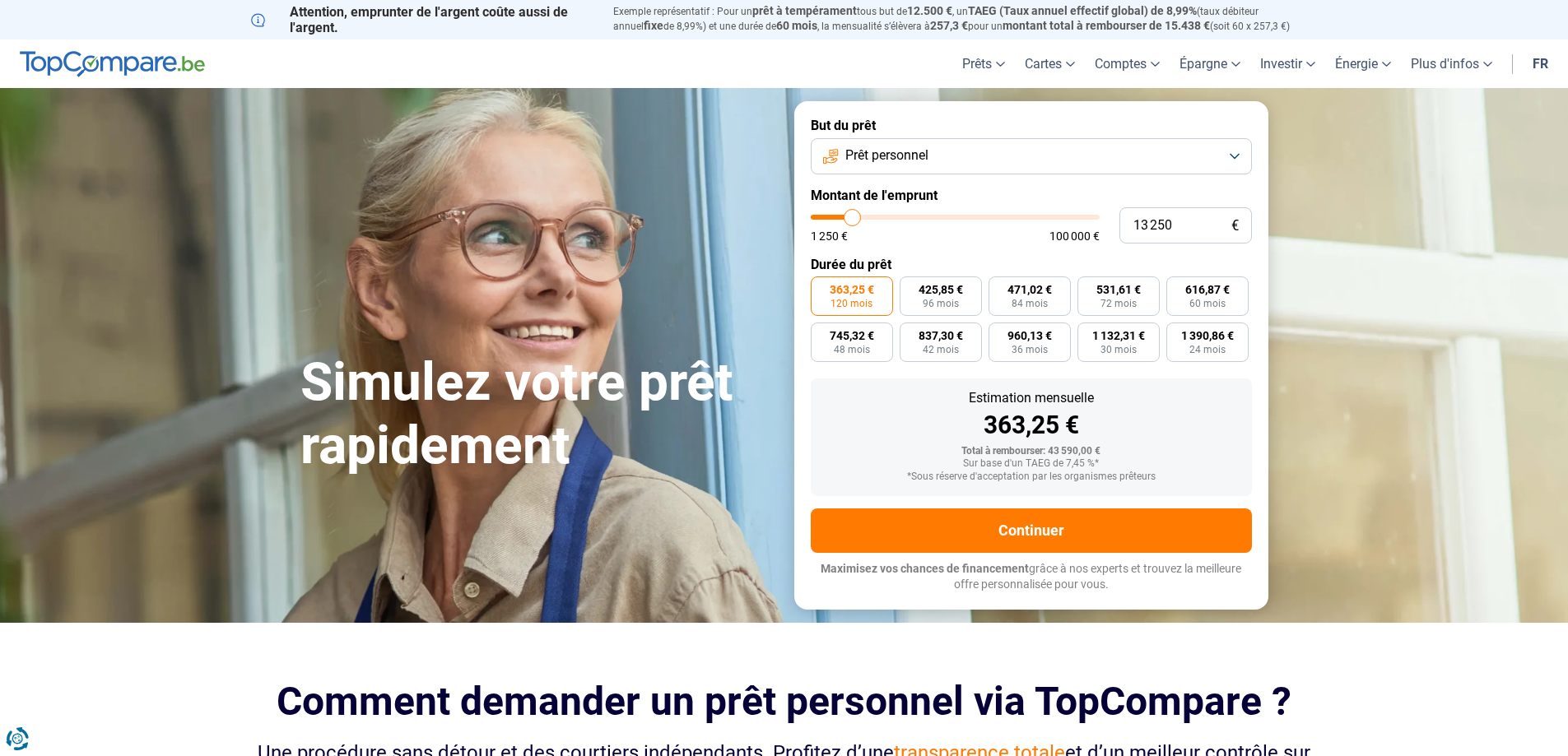
type input "13000"
type input "12 750"
type input "12750"
type input "12 500"
type input "12500"
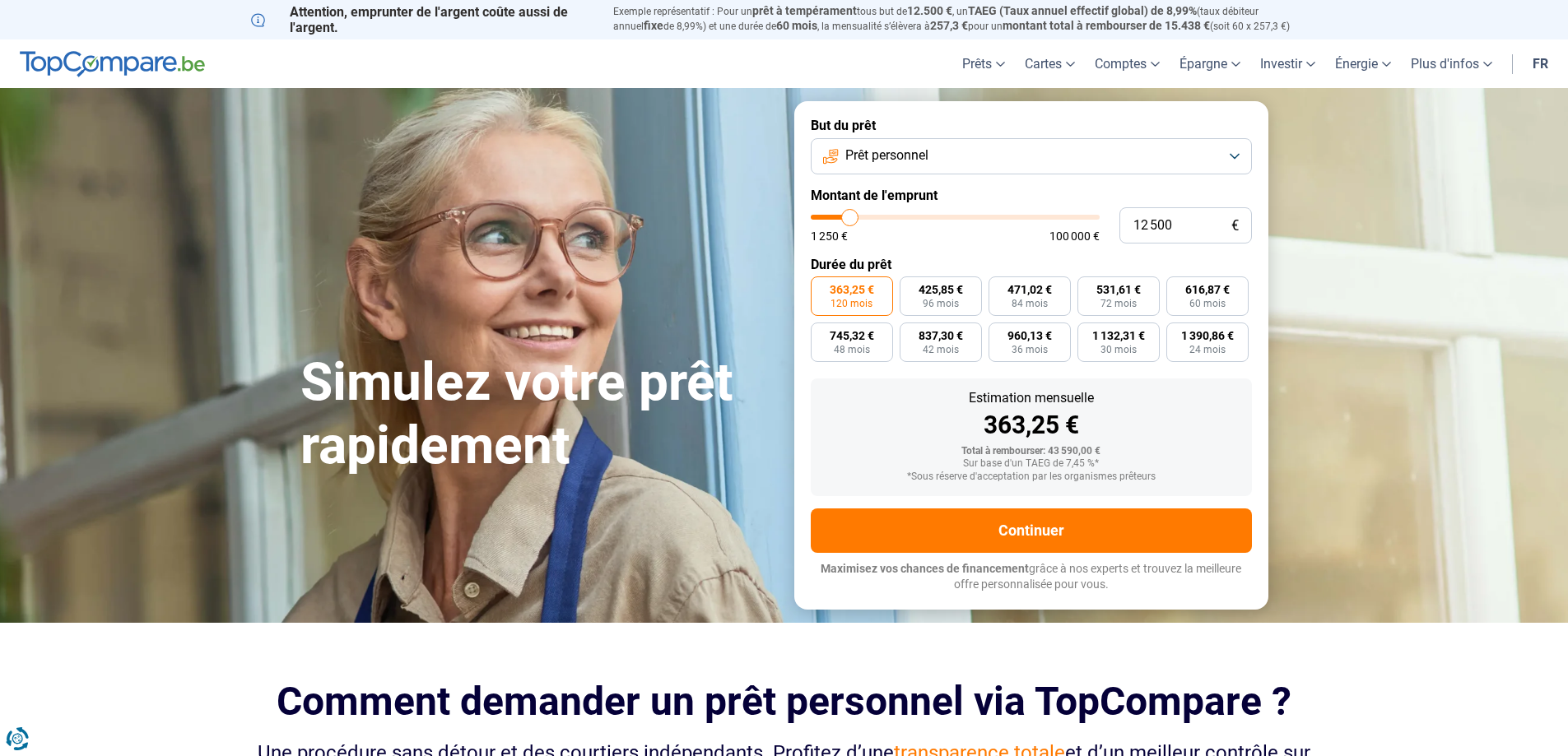
type input "12 000"
type input "12000"
type input "11 500"
type input "11500"
type input "11 250"
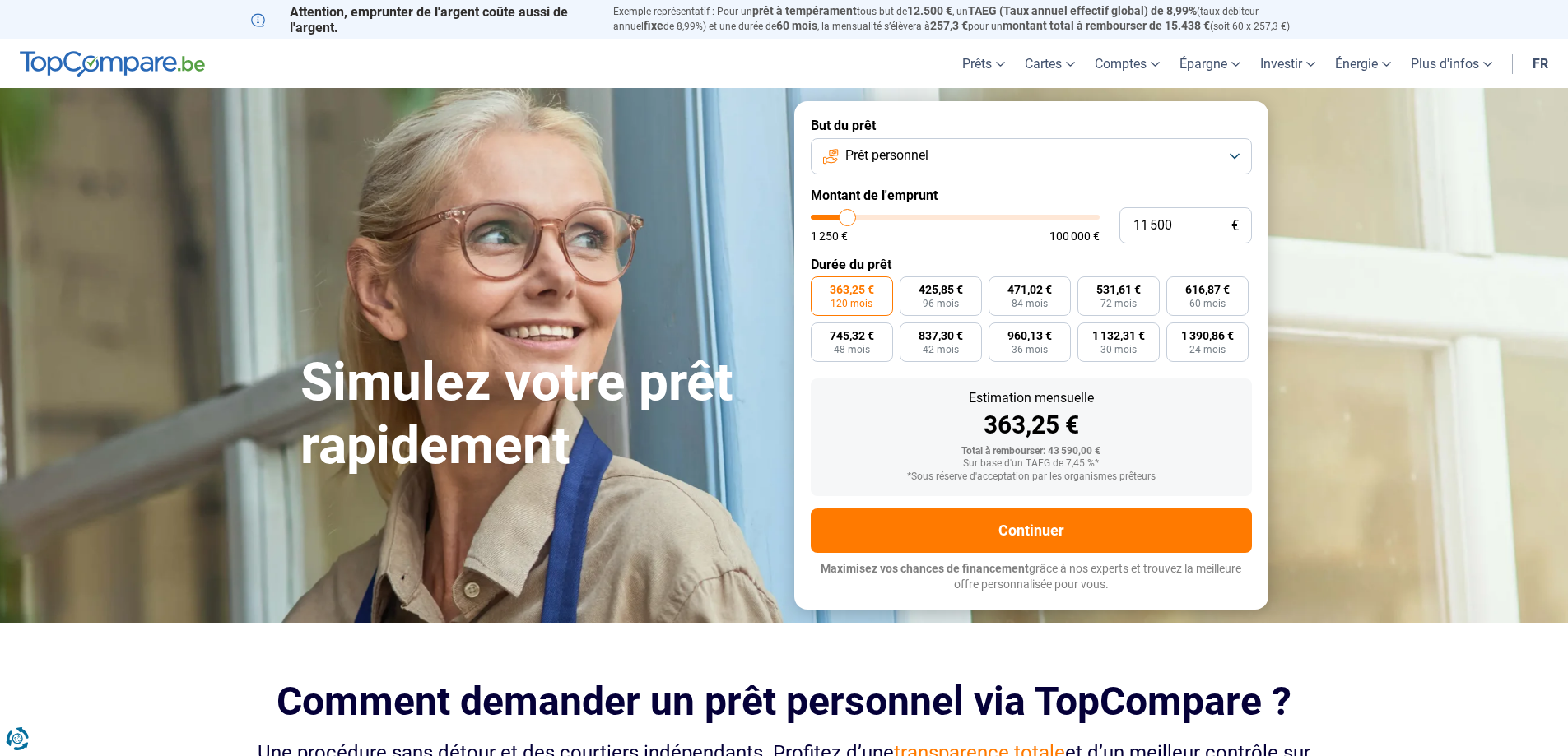
type input "11250"
type input "11 000"
type input "11000"
type input "10 500"
type input "10500"
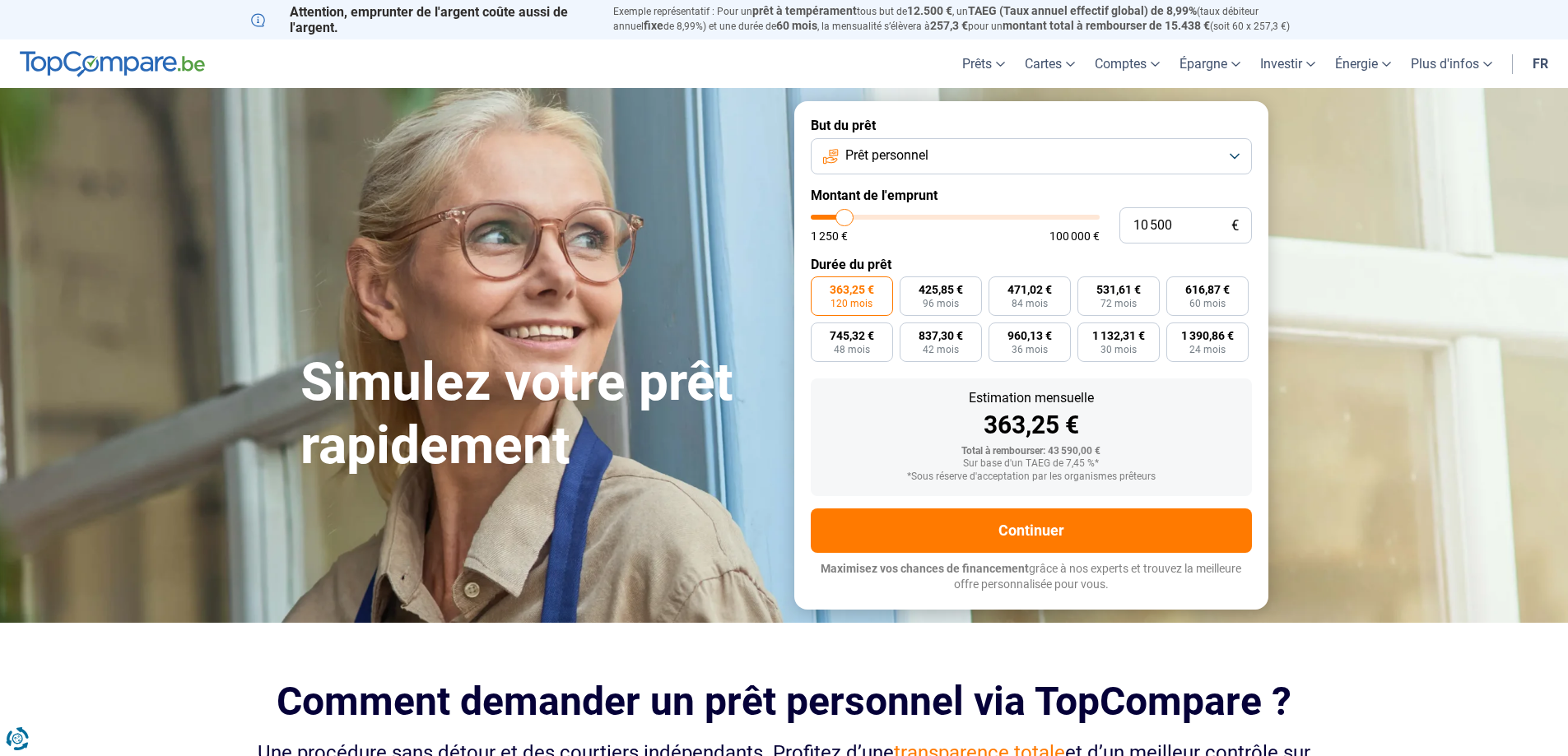
type input "10 250"
type input "10250"
type input "10 000"
type input "10000"
type input "9 750"
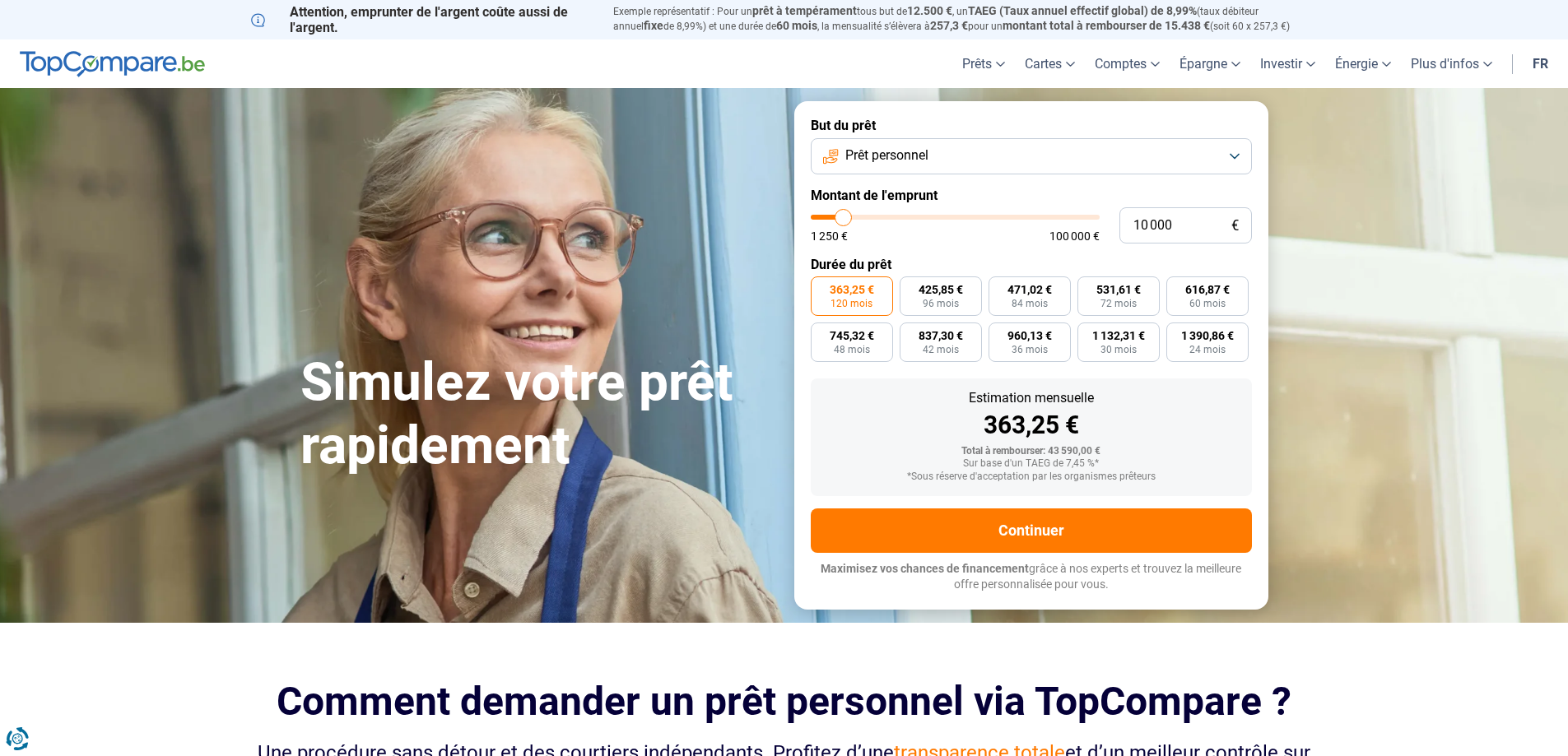
type input "9750"
type input "9 500"
type input "9500"
type input "9 000"
type input "9000"
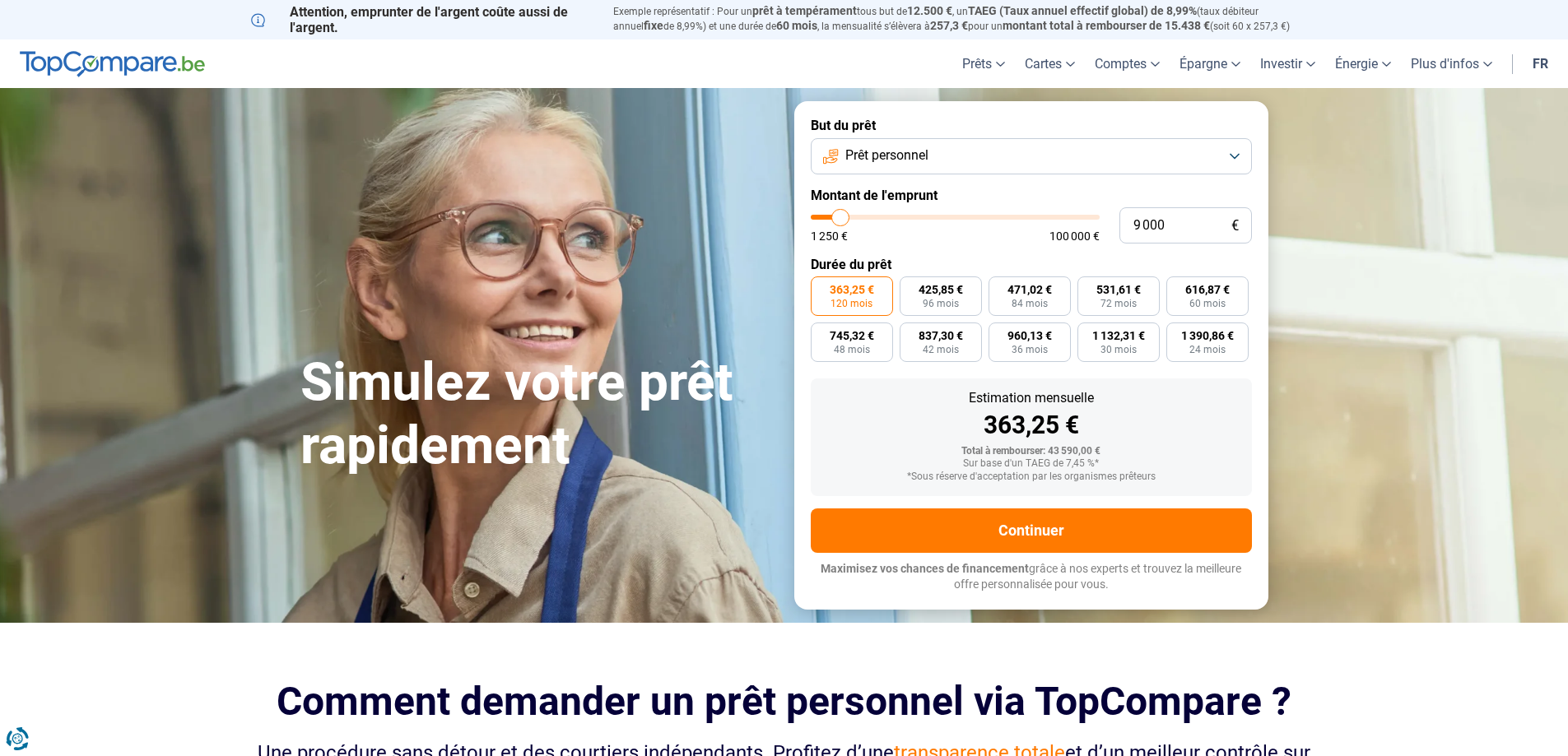
type input "8 750"
type input "8750"
type input "8 500"
type input "8500"
type input "8 250"
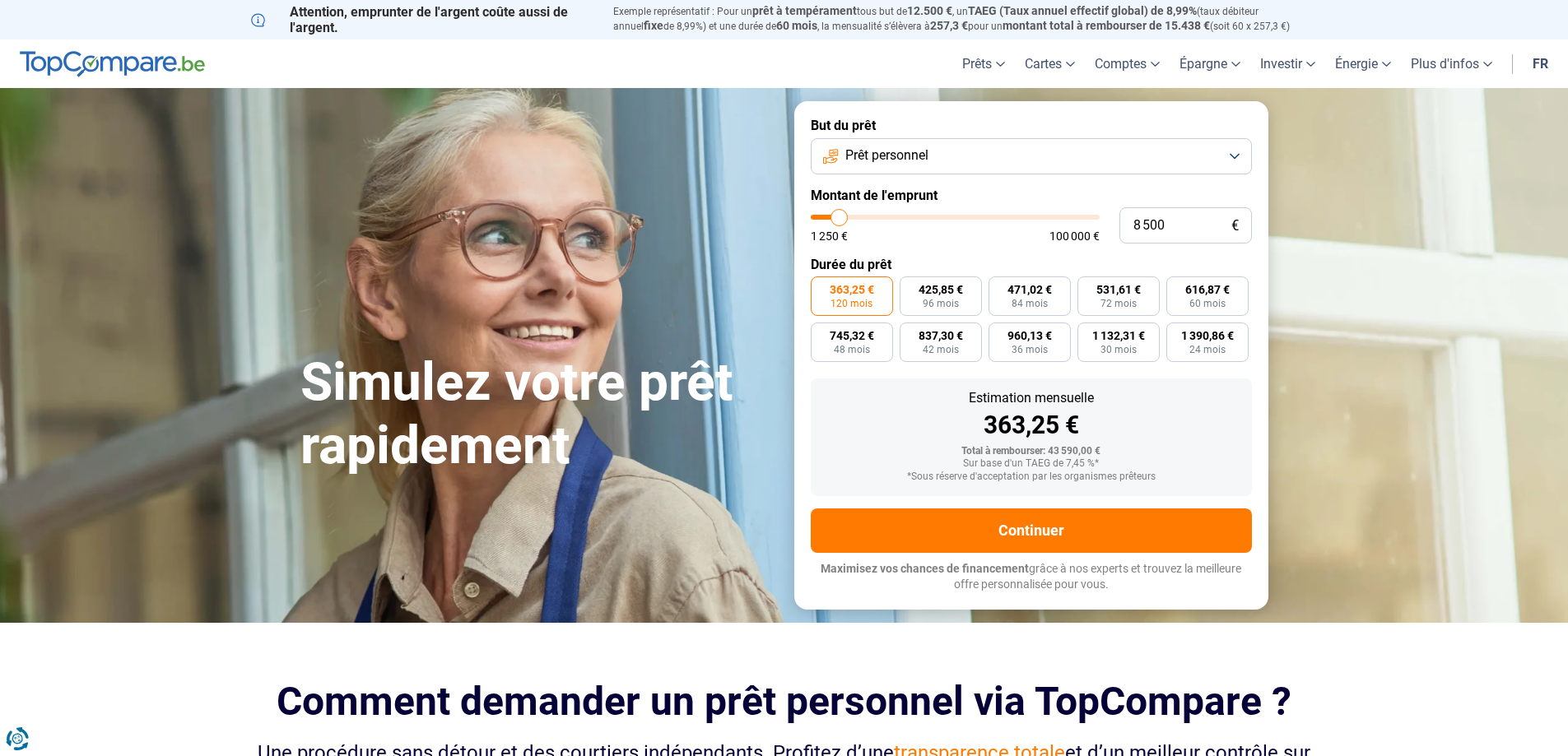
type input "8250"
type input "8 000"
type input "8000"
type input "7 250"
type input "7250"
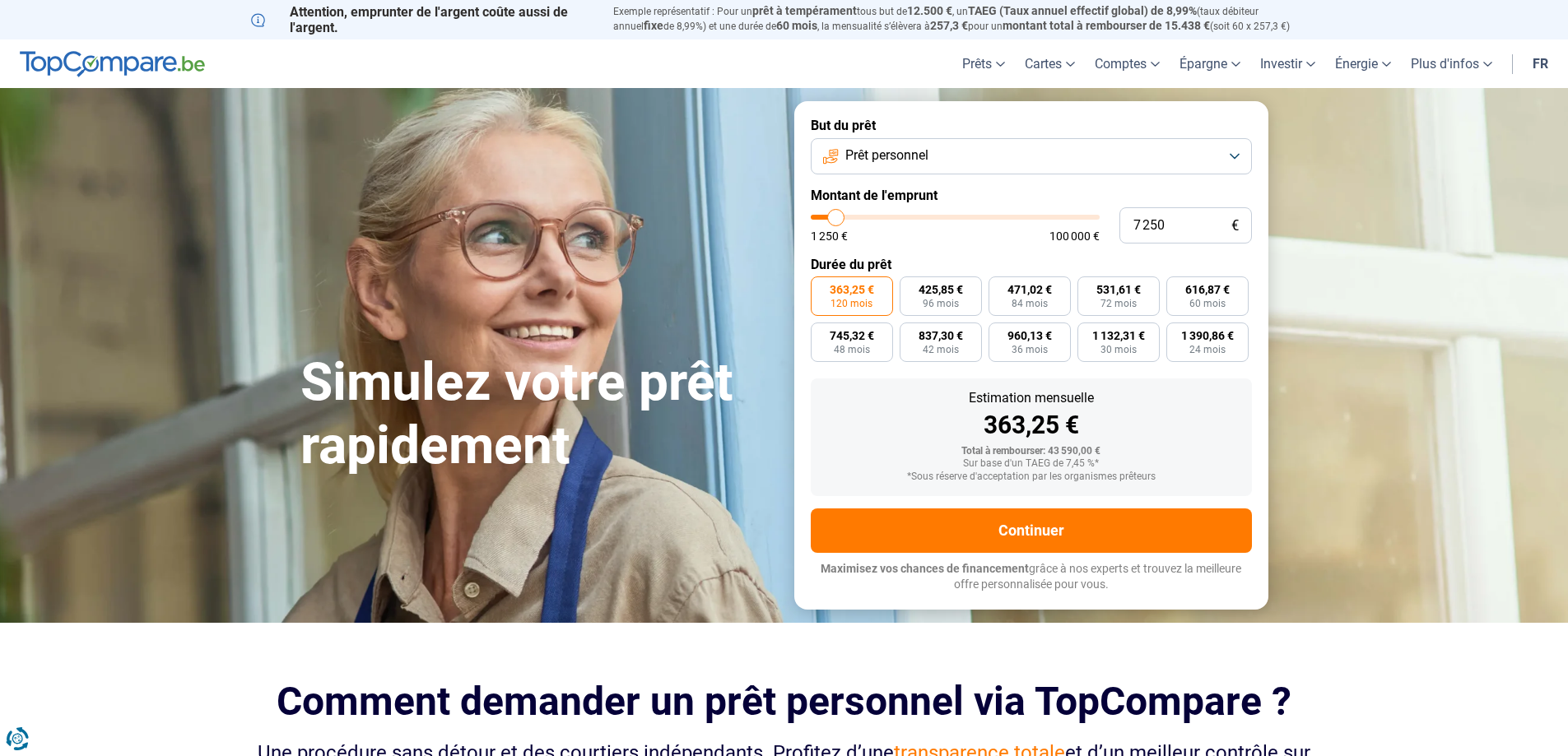
type input "7 000"
type input "7000"
type input "6 750"
type input "6750"
type input "6 000"
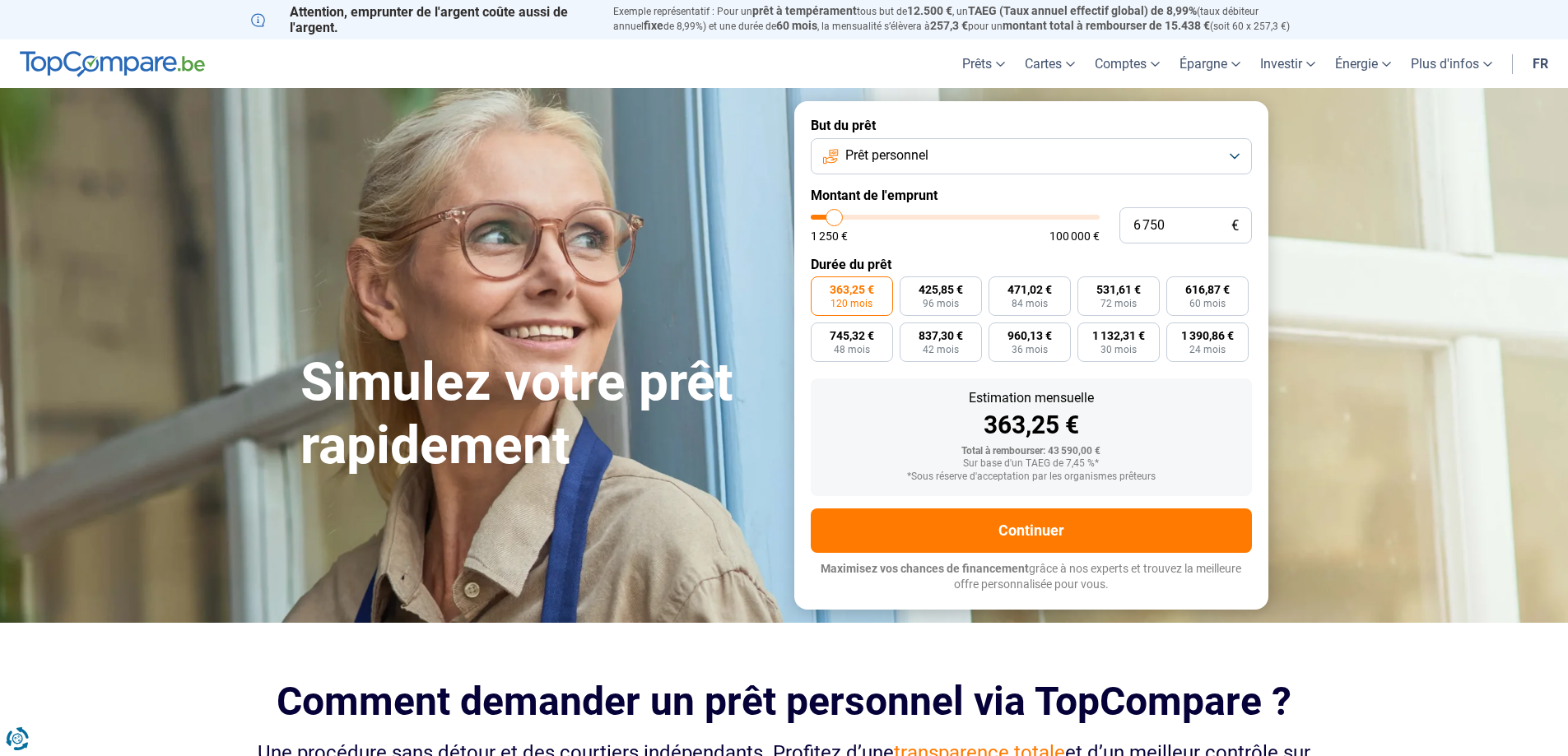
type input "6000"
type input "5 750"
type input "5750"
type input "5 500"
type input "5500"
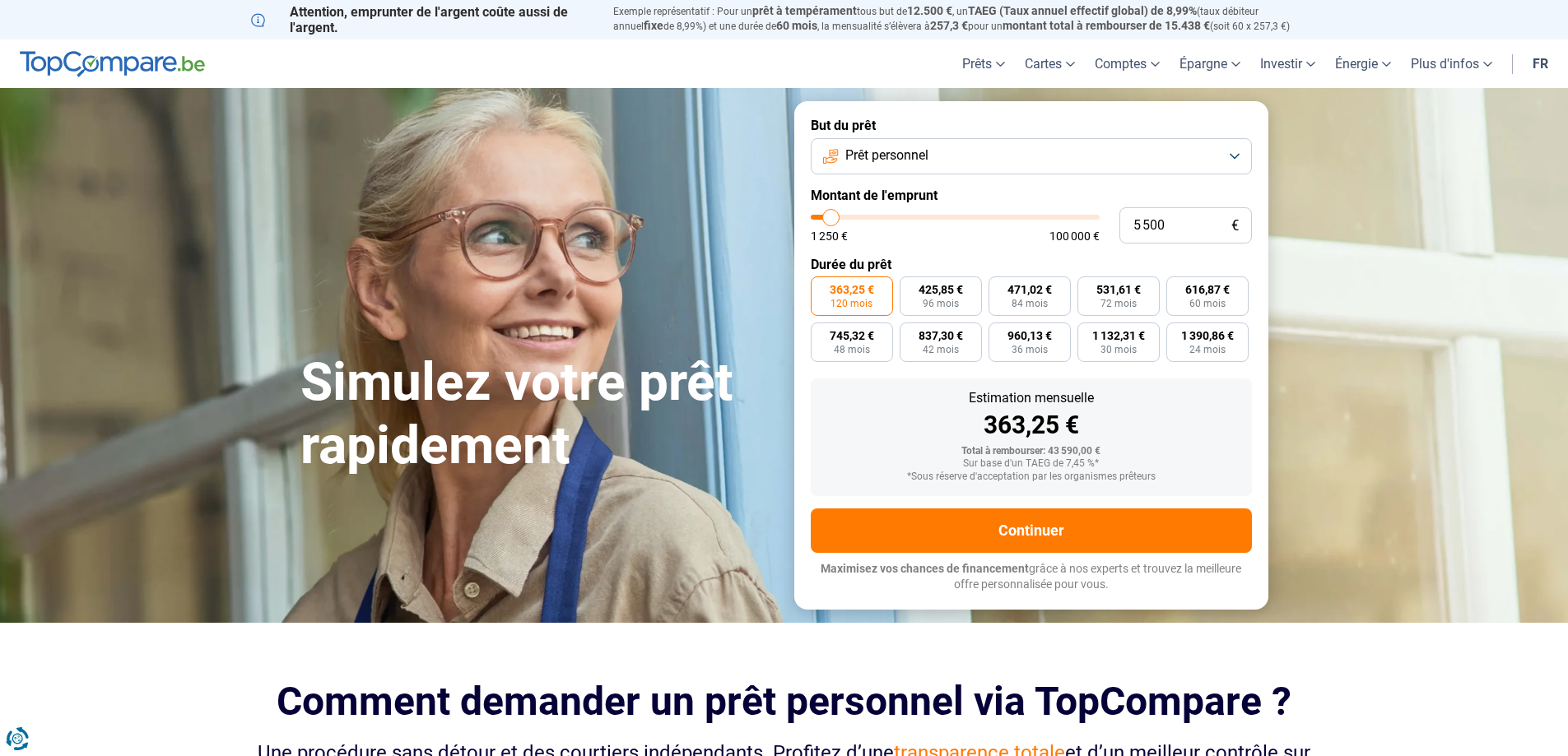
type input "5 250"
type input "5250"
type input "5 000"
drag, startPoint x: 900, startPoint y: 218, endPoint x: 830, endPoint y: 213, distance: 70.2
click at [830, 215] on input "range" at bounding box center [954, 217] width 289 height 5
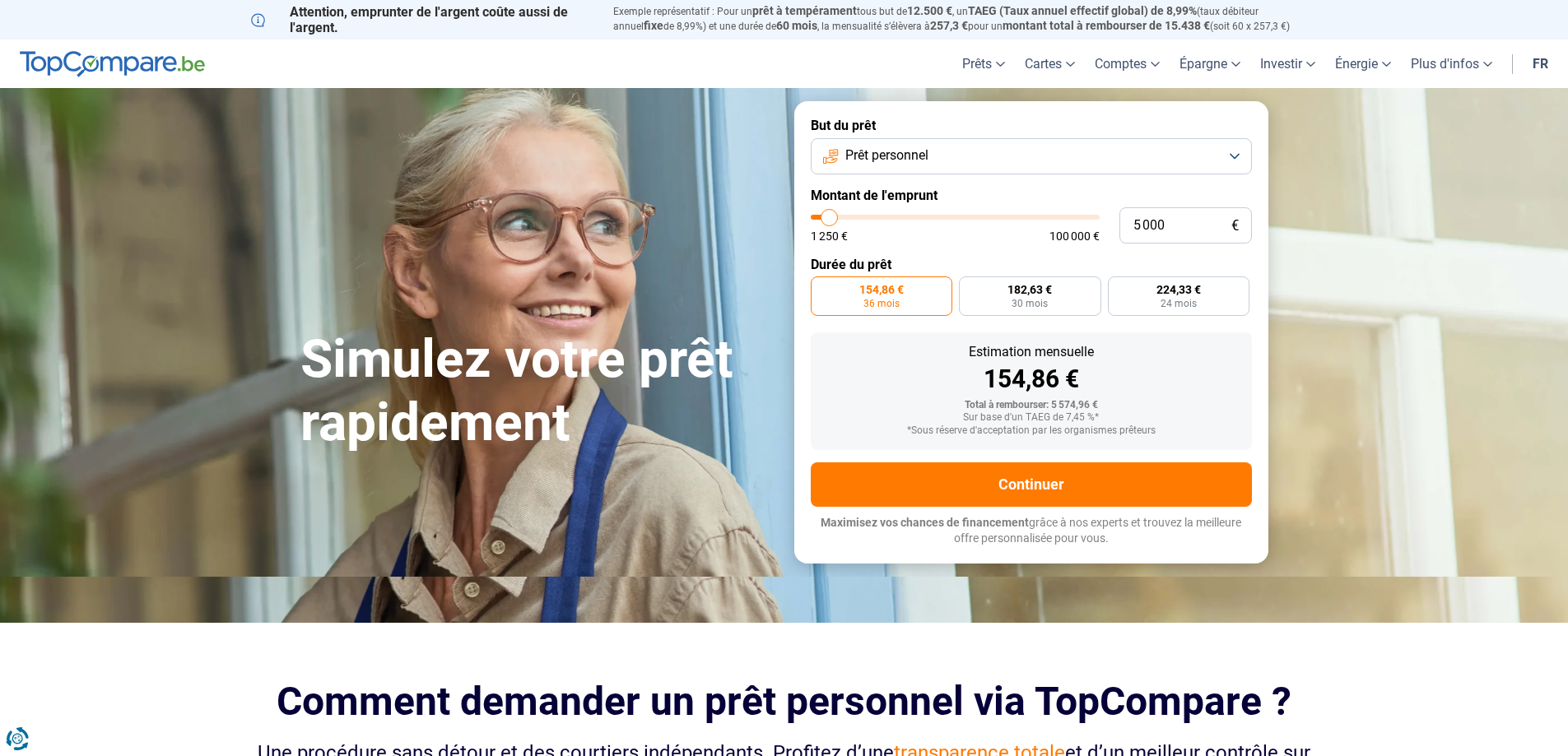
click at [853, 412] on div "Sur base d'un TAEG de 7,45 %*" at bounding box center [1031, 418] width 415 height 12
click at [833, 219] on input "range" at bounding box center [954, 217] width 289 height 5
click at [962, 293] on span "185,83 €" at bounding box center [975, 290] width 45 height 12
click at [933, 288] on input "185,83 € 36 mois" at bounding box center [927, 282] width 11 height 11
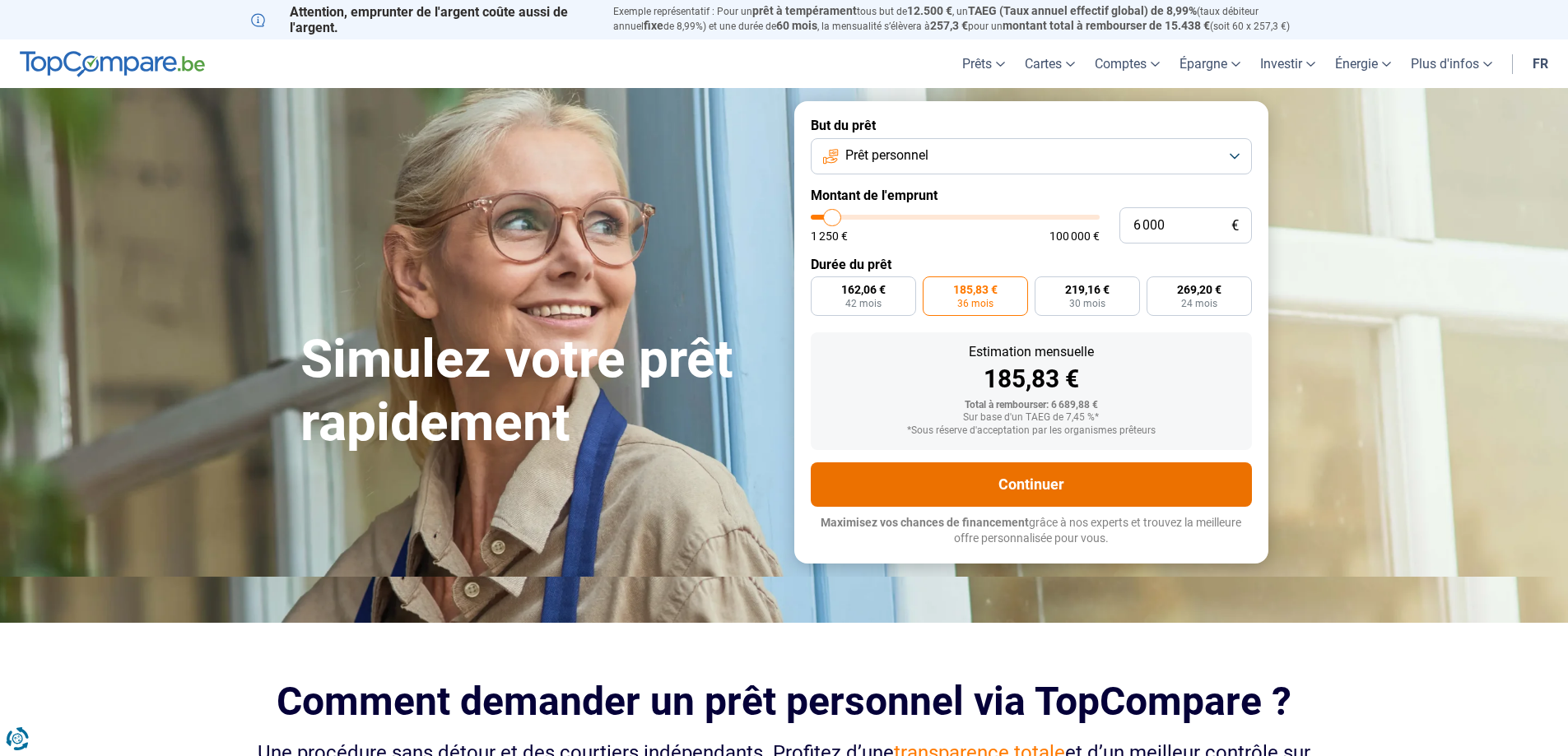
click at [1006, 479] on button "Continuer" at bounding box center [1031, 485] width 441 height 45
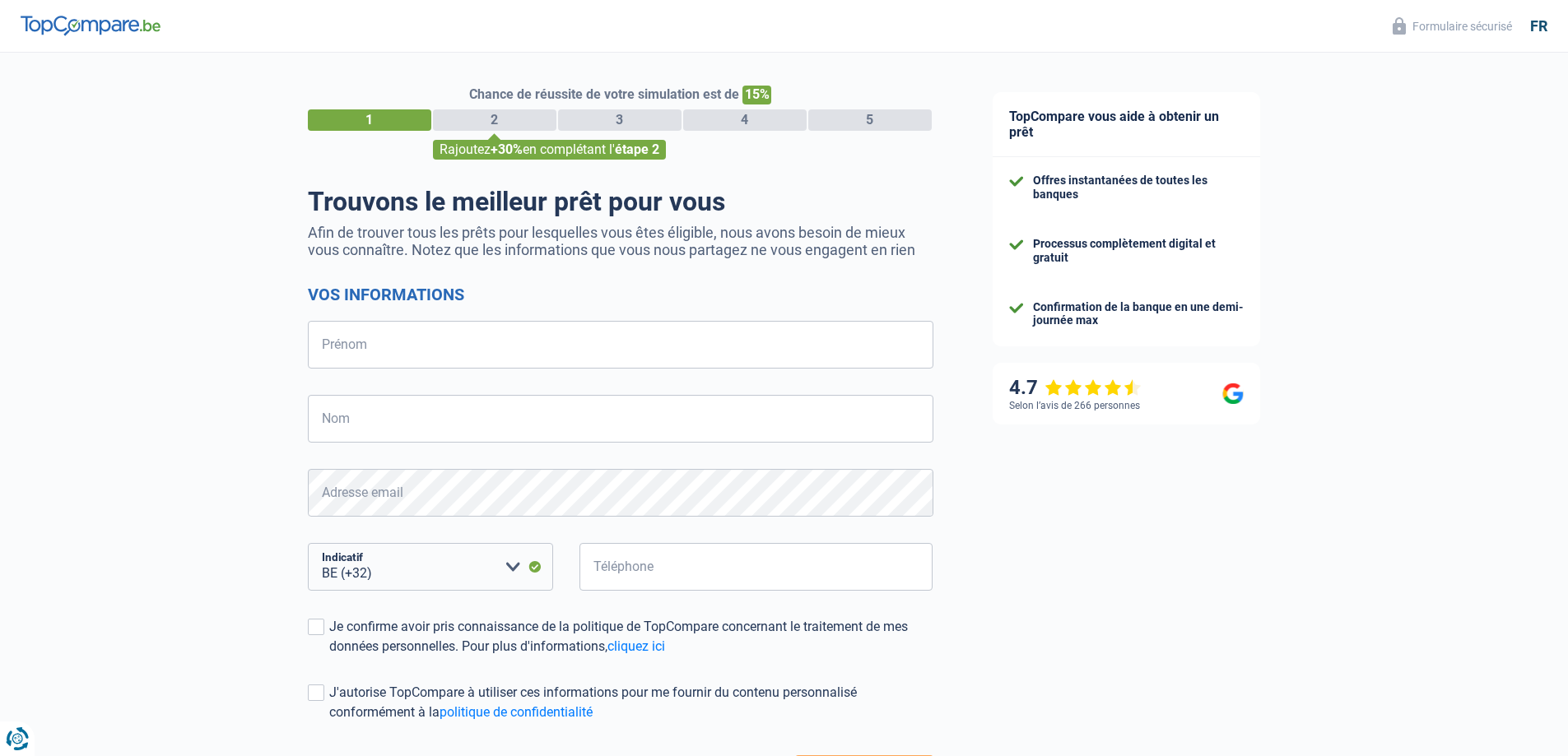
select select "32"
